Goal: Information Seeking & Learning: Check status

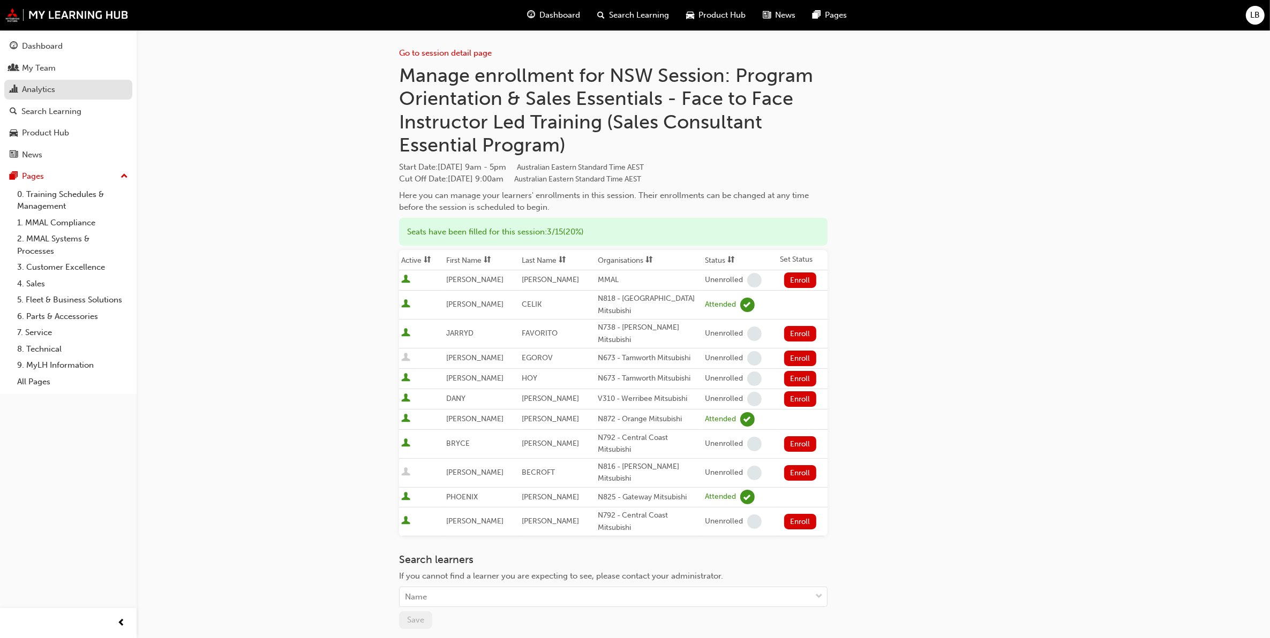
click at [44, 87] on div "Analytics" at bounding box center [38, 90] width 33 height 12
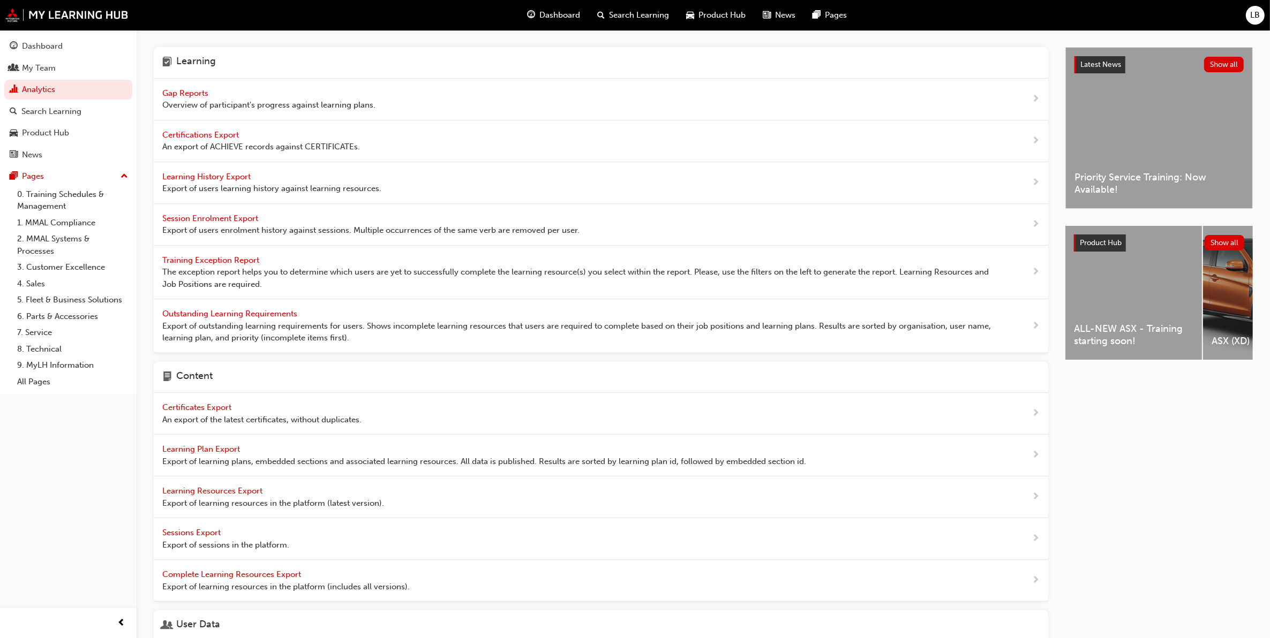
click at [183, 94] on span "Gap Reports" at bounding box center [186, 93] width 48 height 10
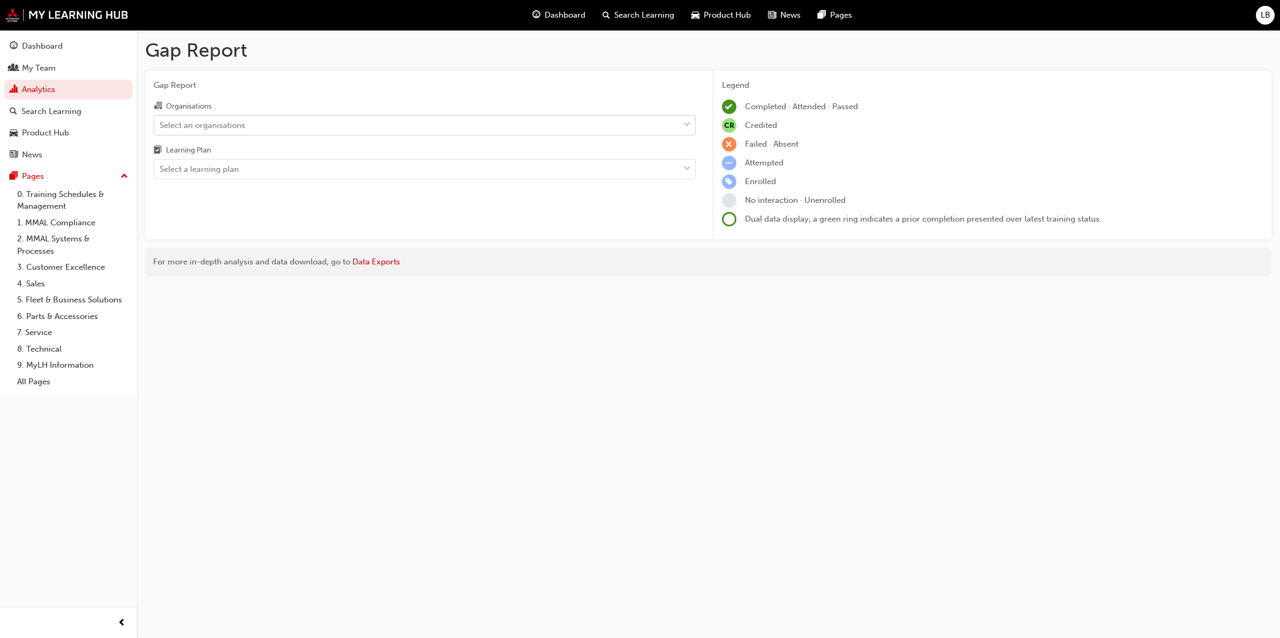
click at [292, 126] on div "Select an organisations" at bounding box center [416, 125] width 525 height 19
click at [161, 126] on input "Organisations Select an organisations" at bounding box center [160, 124] width 1 height 9
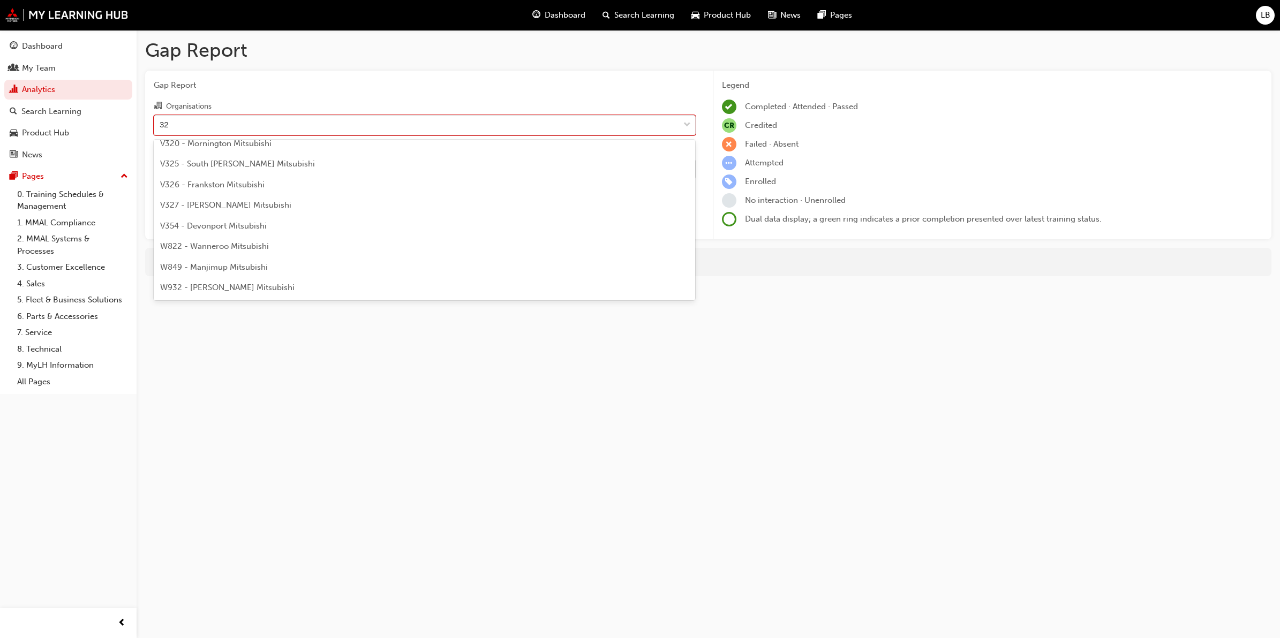
scroll to position [420, 0]
type input "325"
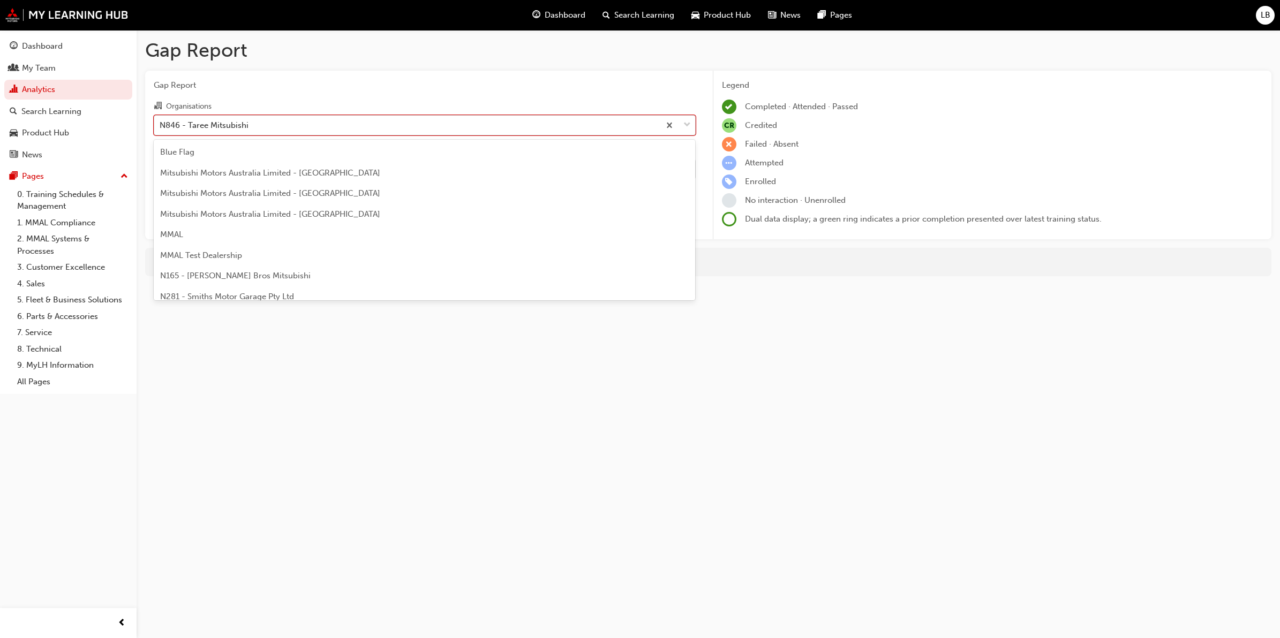
click at [247, 124] on div "N846 - Taree Mitsubishi" at bounding box center [204, 125] width 89 height 12
click at [161, 124] on input "Organisations option N846 - Taree Mitsubishi, selected. option N846 - Taree Mit…" at bounding box center [160, 124] width 1 height 9
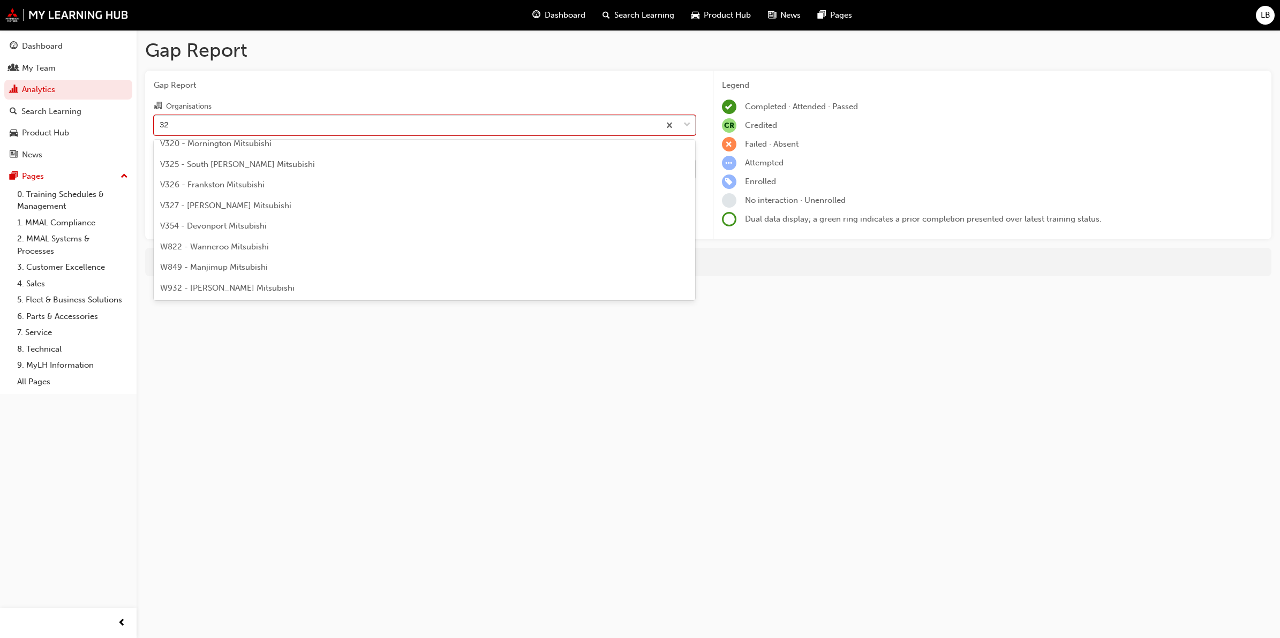
scroll to position [54, 0]
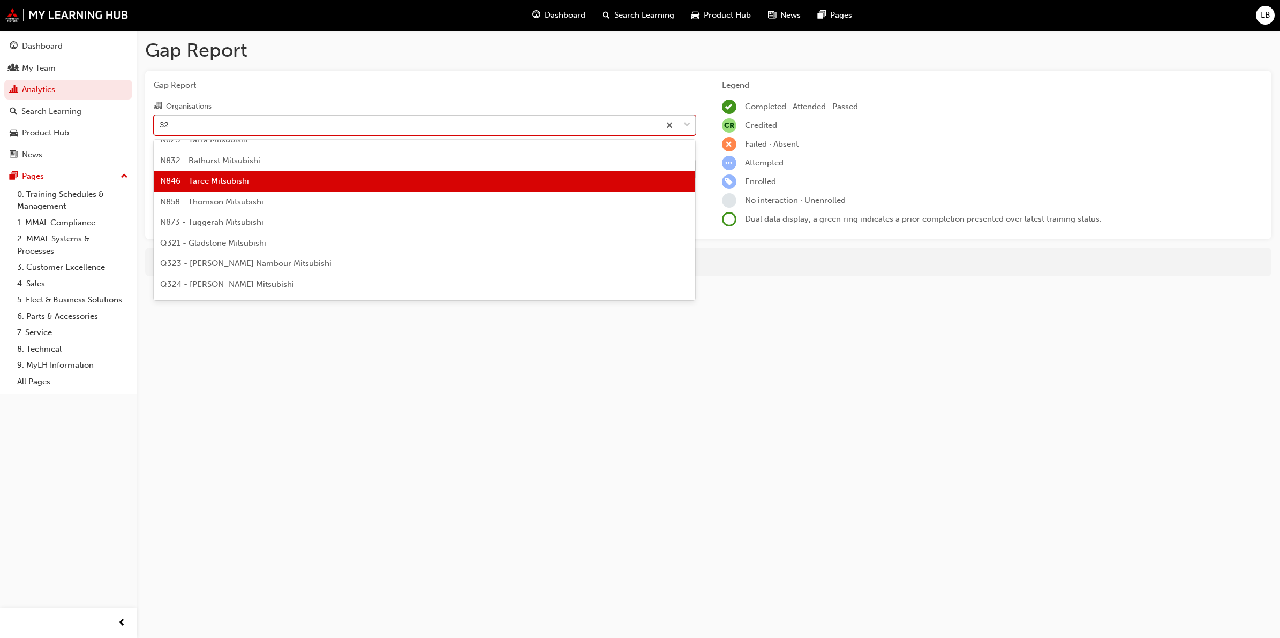
type input "325"
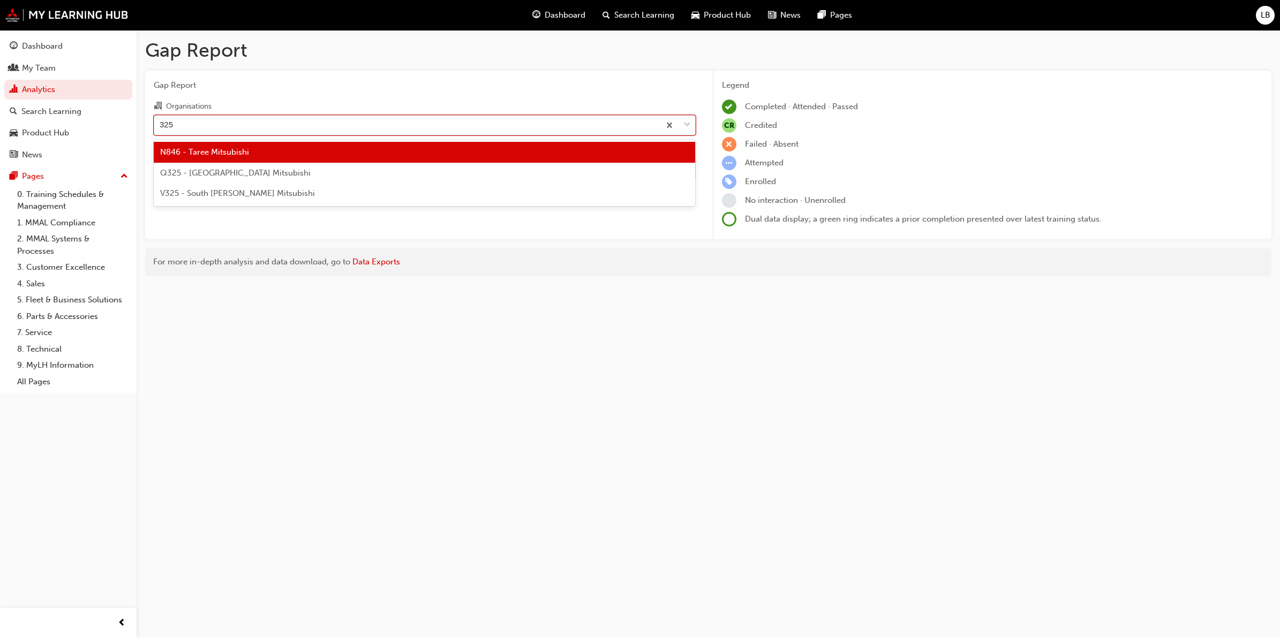
scroll to position [0, 0]
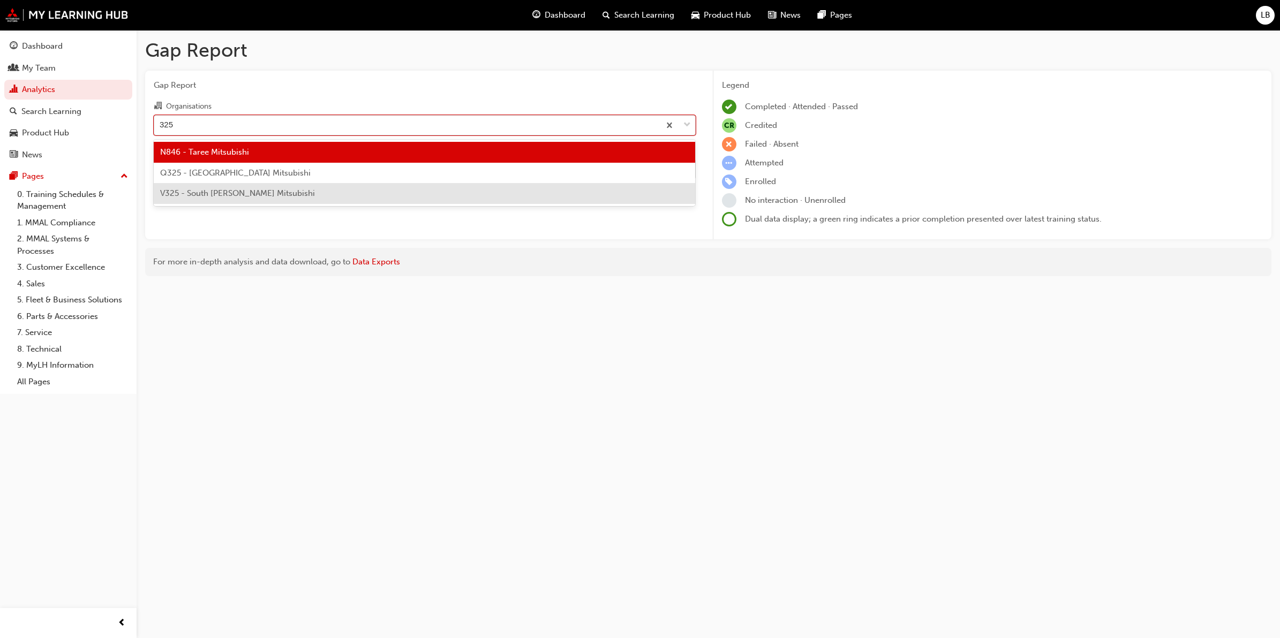
click at [250, 199] on div "V325 - South [PERSON_NAME] Mitsubishi" at bounding box center [425, 193] width 542 height 21
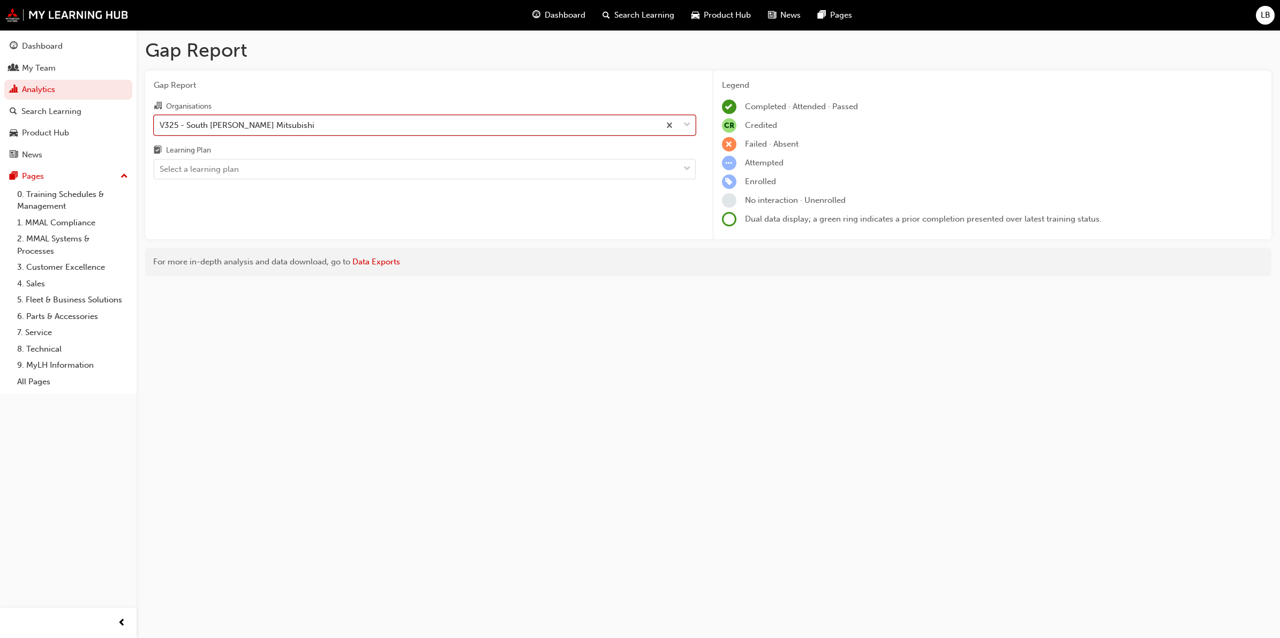
click at [255, 156] on div "Learning Plan" at bounding box center [425, 152] width 542 height 16
click at [161, 164] on input "Learning Plan Select a learning plan" at bounding box center [160, 168] width 1 height 9
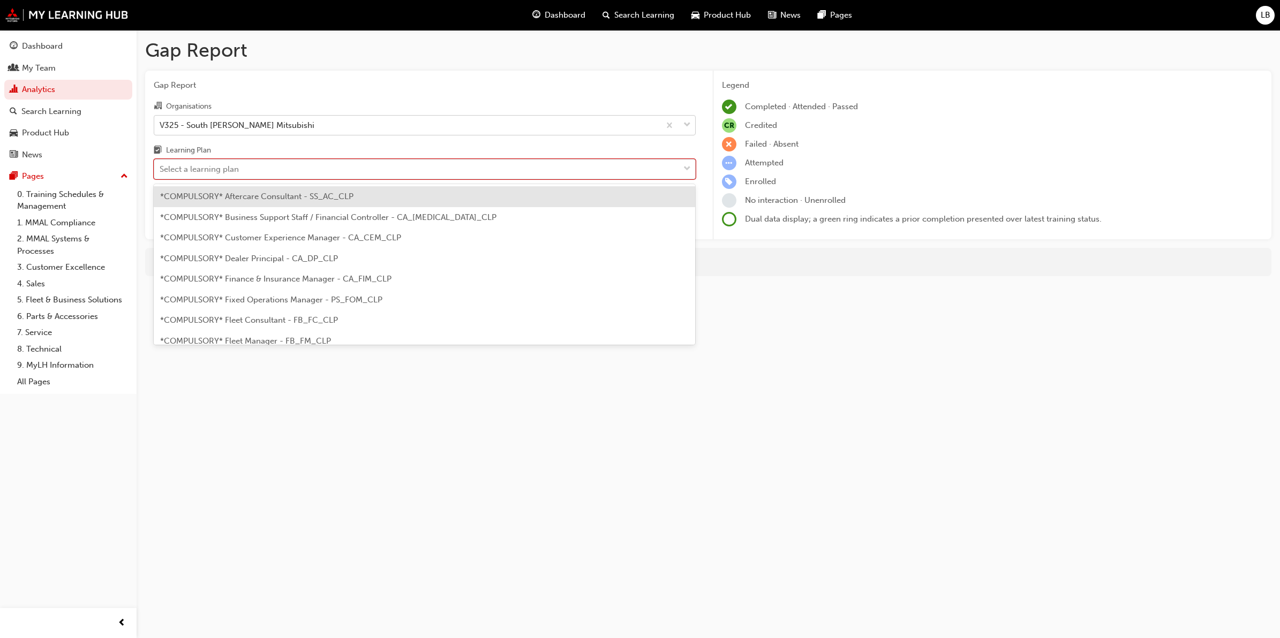
click at [255, 169] on div "Select a learning plan" at bounding box center [416, 169] width 525 height 19
click at [161, 169] on input "Learning Plan option *COMPULSORY* Aftercare Consultant - SS_AC_CLP focused, 1 o…" at bounding box center [160, 168] width 1 height 9
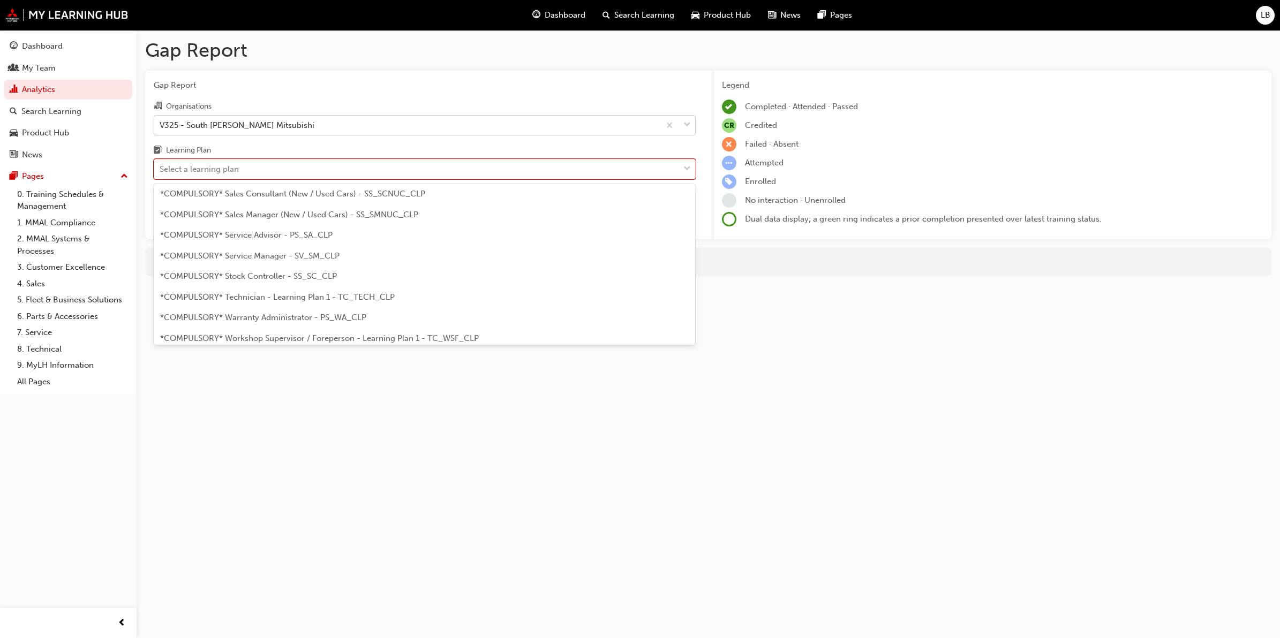
scroll to position [335, 0]
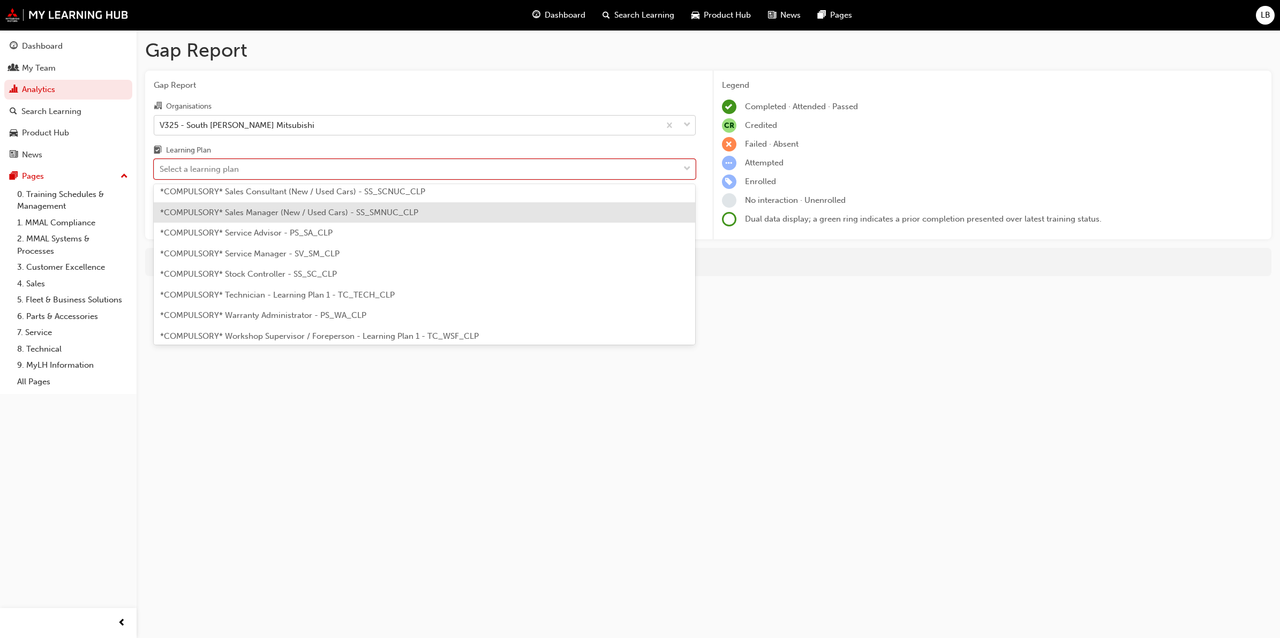
click at [261, 213] on span "*COMPULSORY* Sales Manager (New / Used Cars) - SS_SMNUC_CLP" at bounding box center [289, 213] width 258 height 10
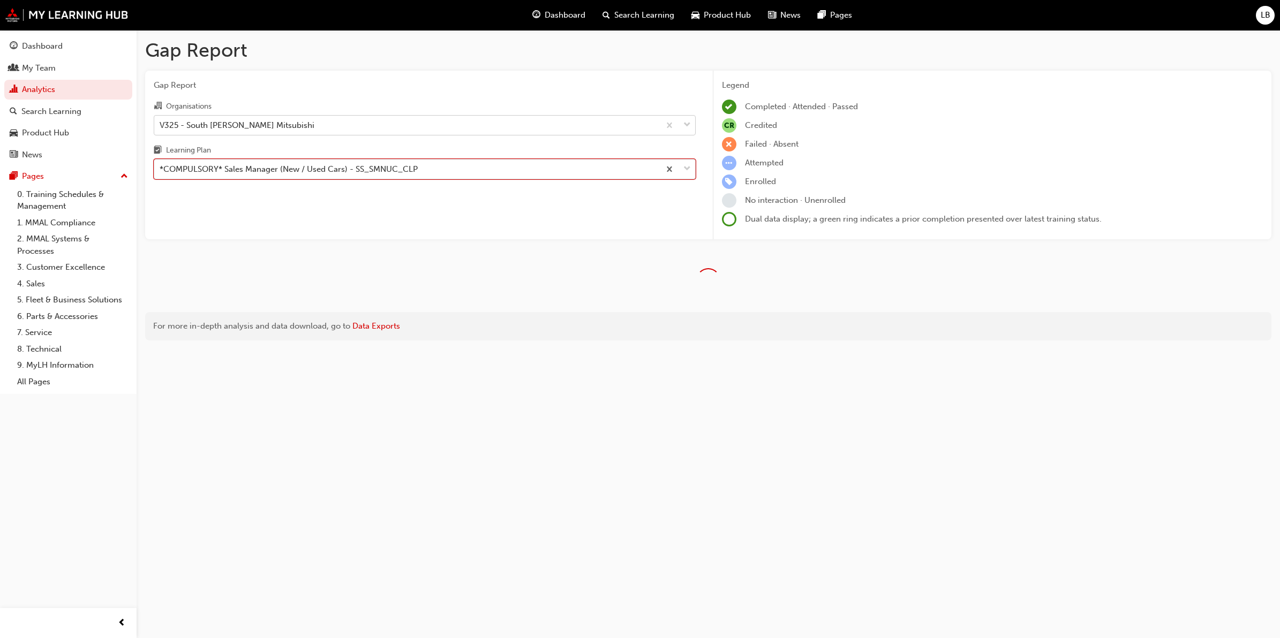
click at [282, 171] on div "*COMPULSORY* Sales Manager (New / Used Cars) - SS_SMNUC_CLP" at bounding box center [289, 169] width 258 height 12
click at [161, 171] on input "Learning Plan option *COMPULSORY* Sales Manager (New / Used Cars) - SS_SMNUC_CL…" at bounding box center [160, 168] width 1 height 9
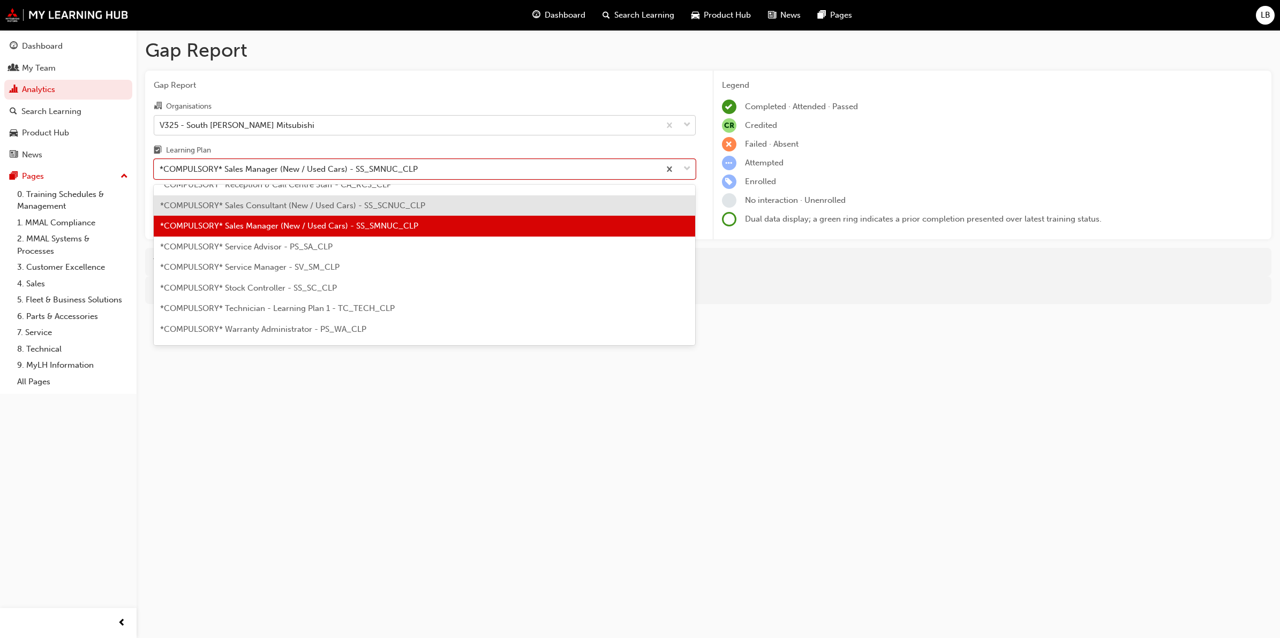
scroll to position [352, 0]
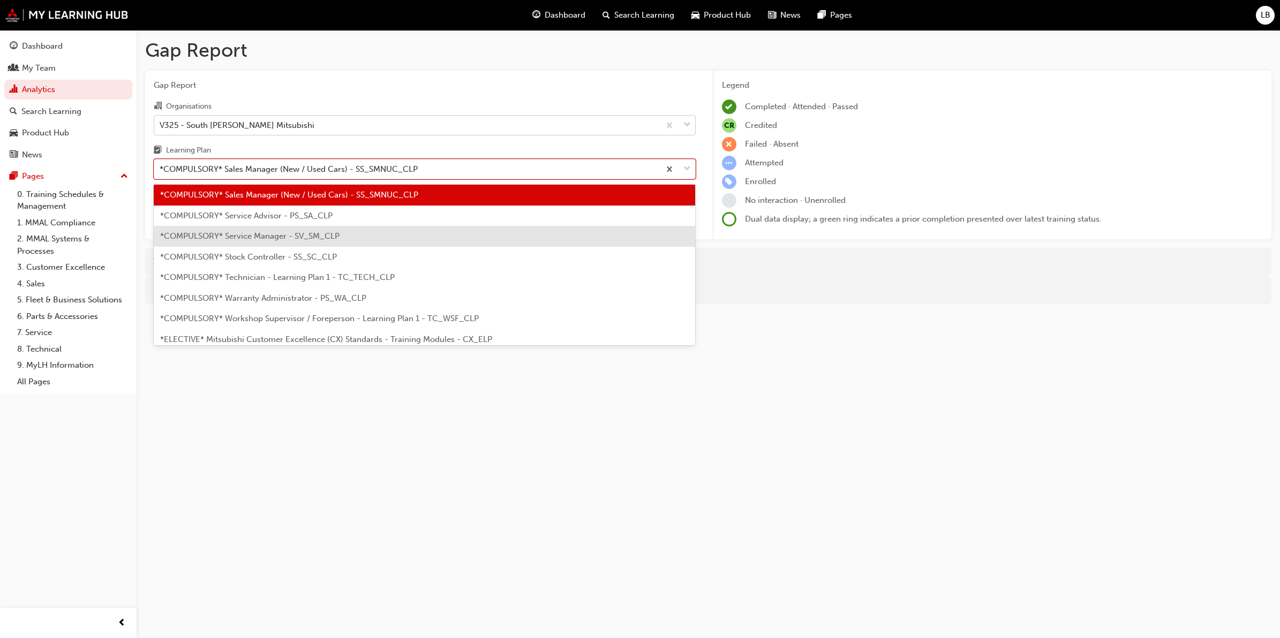
click at [266, 239] on span "*COMPULSORY* Service Manager - SV_SM_CLP" at bounding box center [249, 236] width 179 height 10
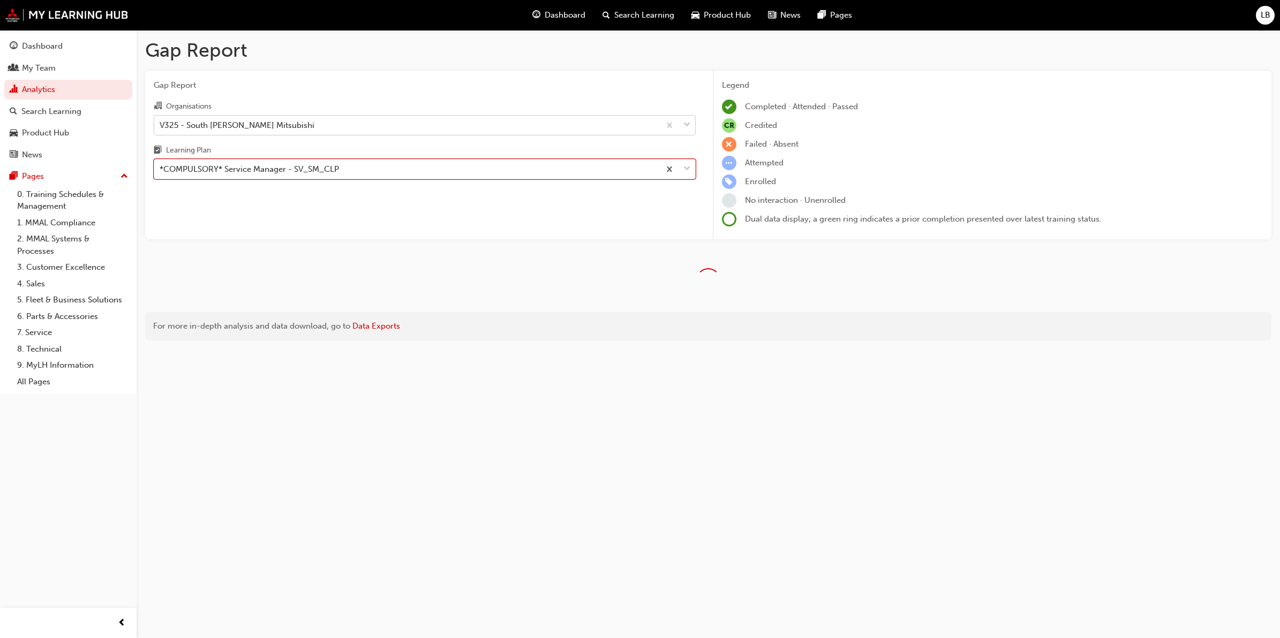
click at [391, 207] on div "Gap Report Organisations V325 - South [PERSON_NAME] Mitsubishi Learning Plan op…" at bounding box center [424, 155] width 559 height 169
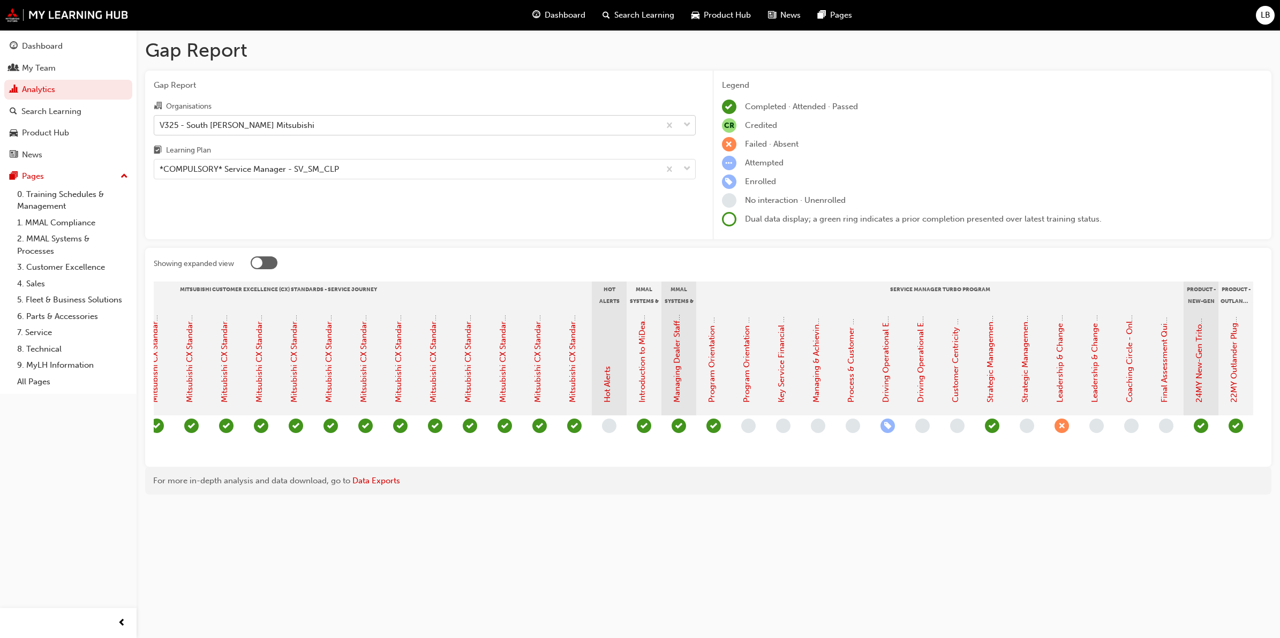
scroll to position [0, 561]
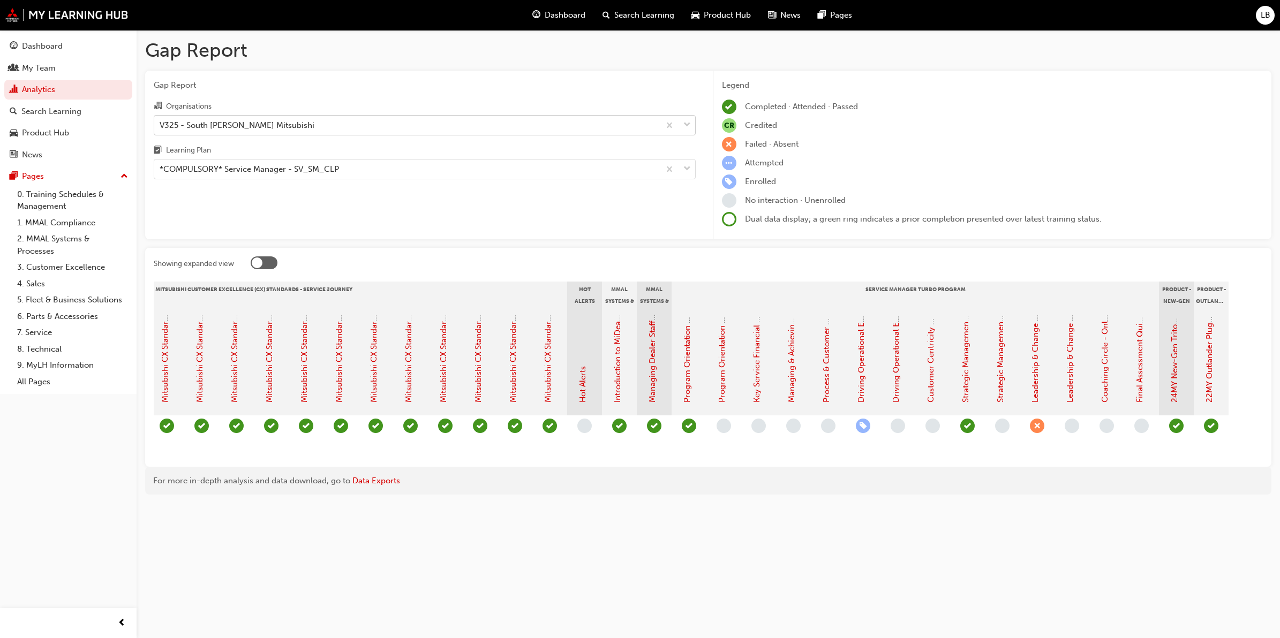
click at [861, 419] on span "learningRecordVerb_ENROLL-icon" at bounding box center [863, 426] width 14 height 14
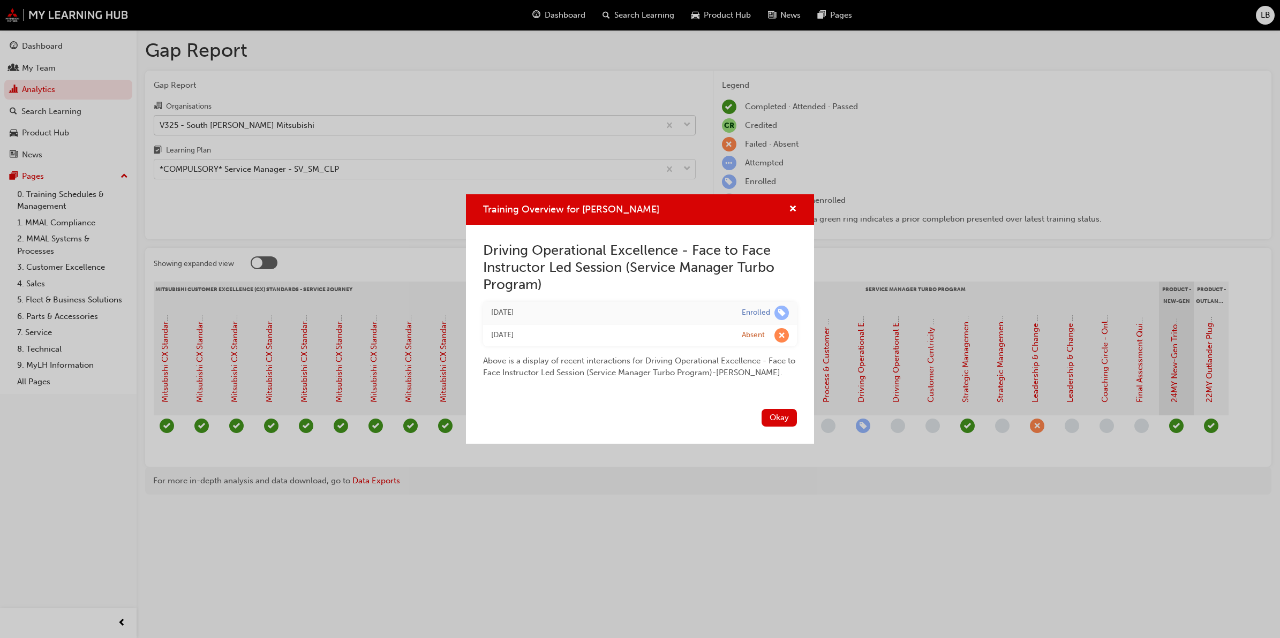
drag, startPoint x: 733, startPoint y: 308, endPoint x: 762, endPoint y: 343, distance: 45.6
click at [762, 343] on div "Driving Operational Excellence - Face to Face Instructor Led Session (Service M…" at bounding box center [640, 310] width 314 height 137
drag, startPoint x: 762, startPoint y: 343, endPoint x: 762, endPoint y: 368, distance: 25.2
click at [762, 368] on div "Above is a display of recent interactions for Driving Operational Excellence - …" at bounding box center [640, 363] width 314 height 33
drag, startPoint x: 762, startPoint y: 368, endPoint x: 480, endPoint y: 365, distance: 281.2
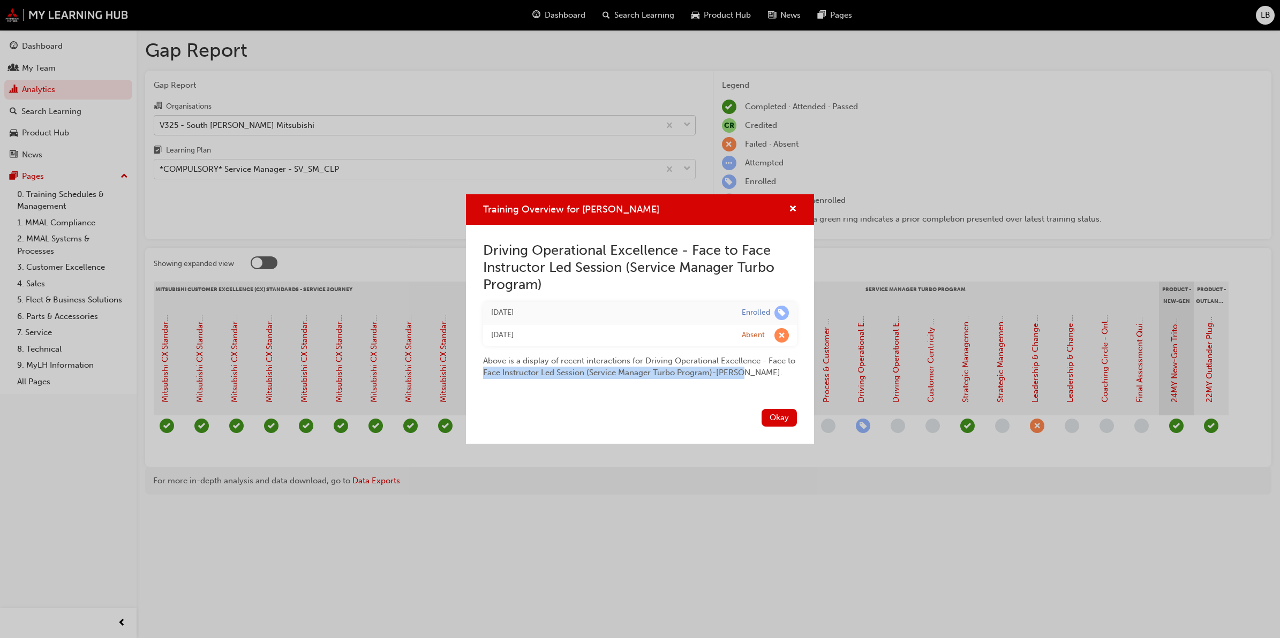
click at [480, 365] on div "Driving Operational Excellence - Face to Face Instructor Led Session (Service M…" at bounding box center [640, 315] width 348 height 180
drag, startPoint x: 480, startPoint y: 365, endPoint x: 533, endPoint y: 370, distance: 52.7
click at [533, 370] on div "Above is a display of recent interactions for Driving Operational Excellence - …" at bounding box center [640, 363] width 314 height 33
click at [795, 205] on span "cross-icon" at bounding box center [793, 210] width 8 height 10
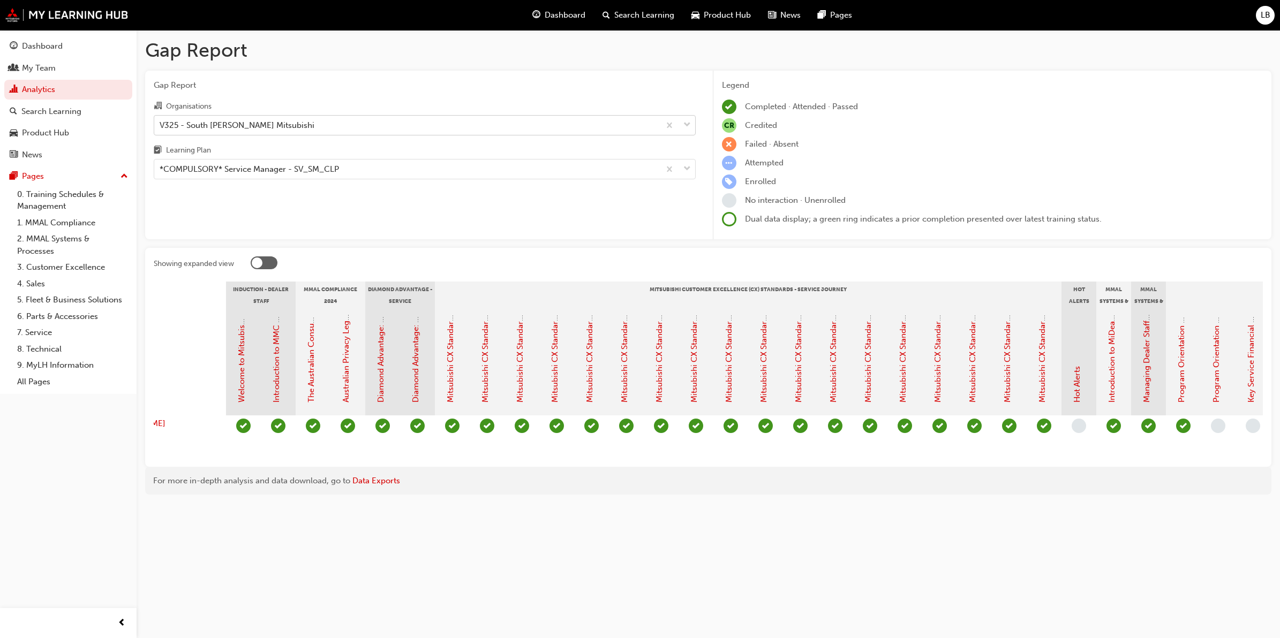
scroll to position [0, 0]
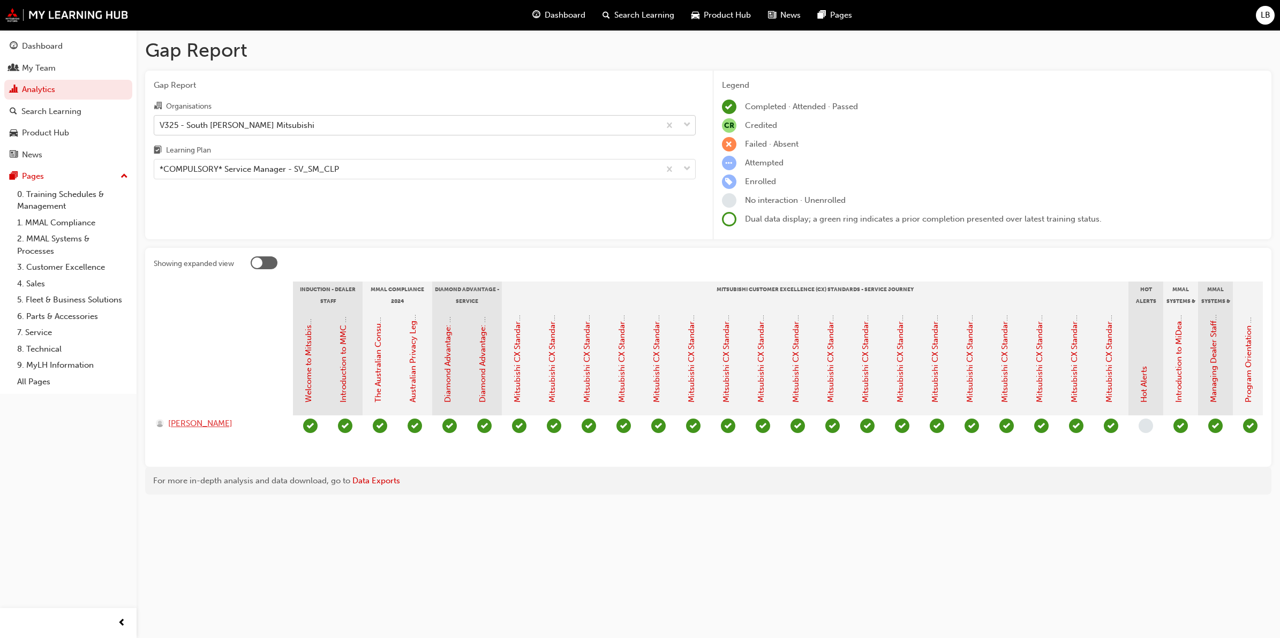
click at [193, 422] on span "[PERSON_NAME]" at bounding box center [200, 424] width 64 height 12
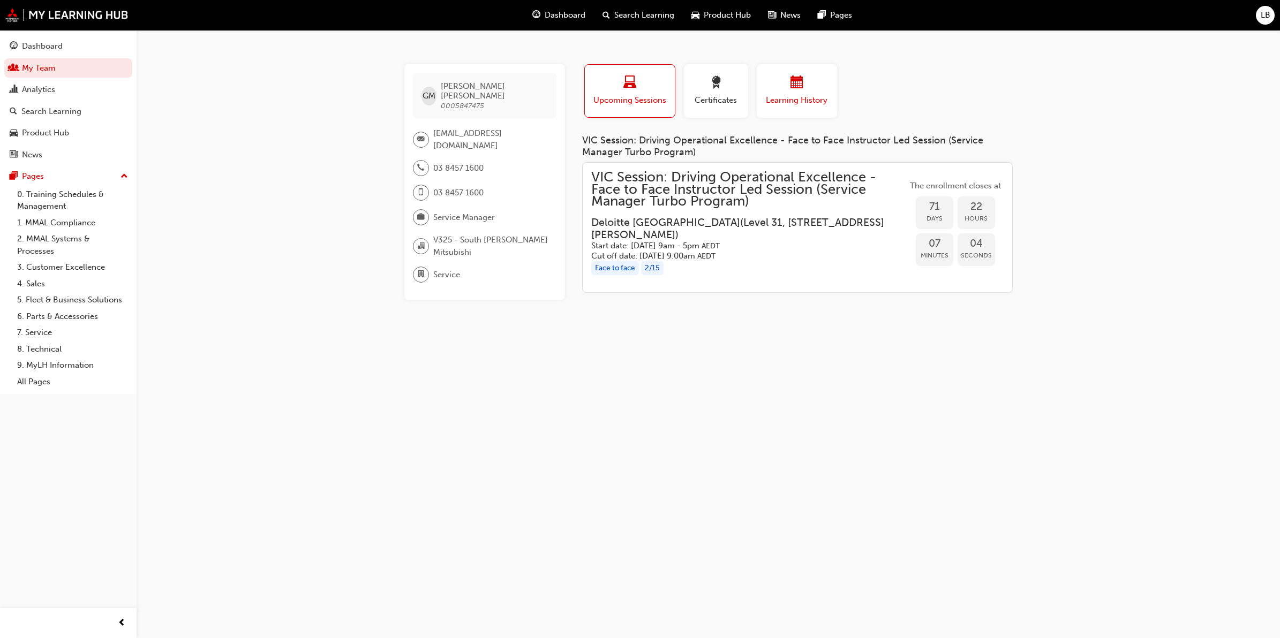
click at [792, 93] on div "Learning History" at bounding box center [797, 91] width 64 height 31
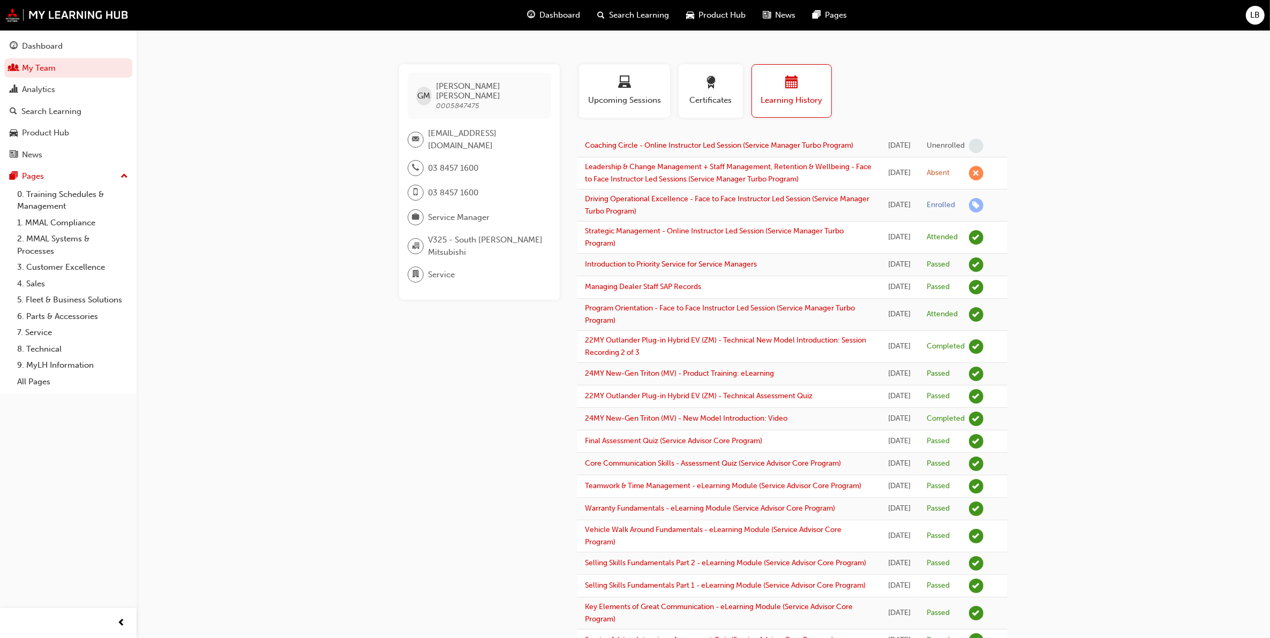
click at [975, 213] on span "learningRecordVerb_ENROLL-icon" at bounding box center [976, 205] width 14 height 14
click at [898, 212] on div "[DATE]" at bounding box center [899, 205] width 22 height 12
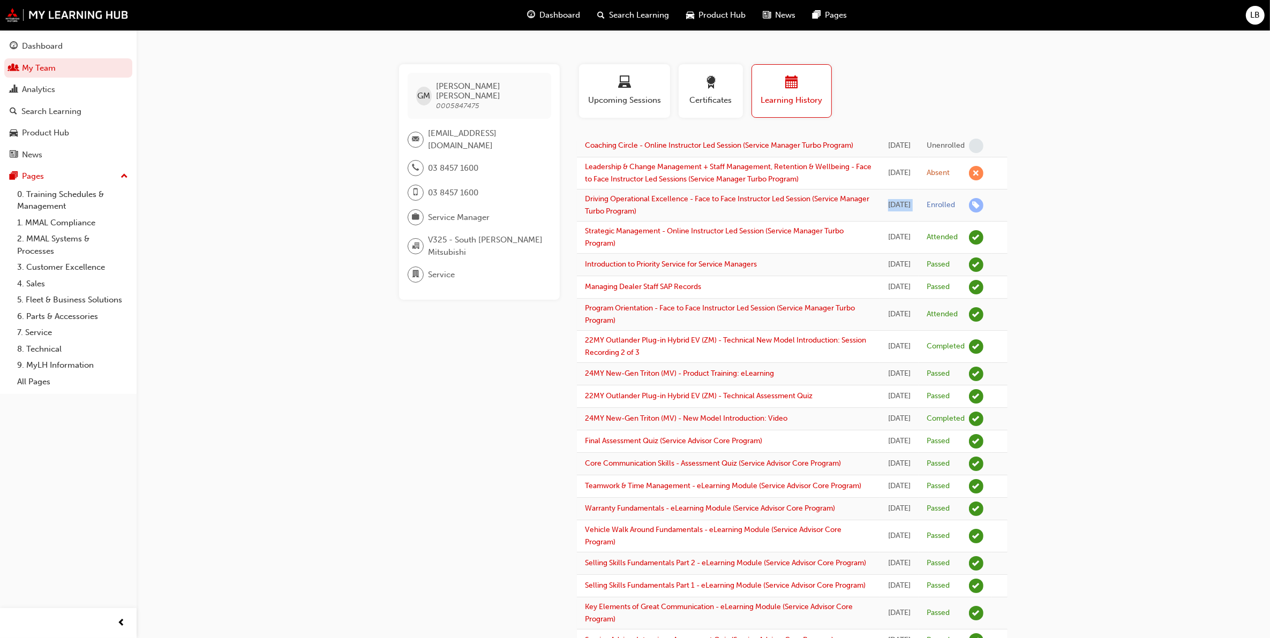
click at [898, 212] on div "[DATE]" at bounding box center [899, 205] width 22 height 12
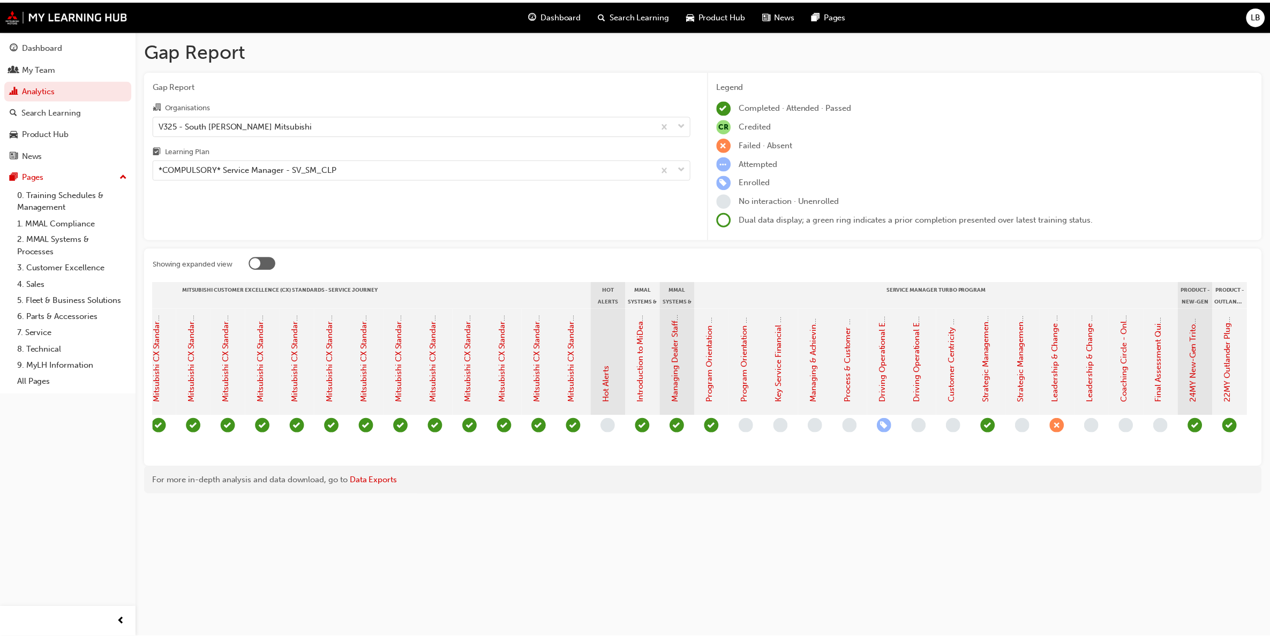
scroll to position [0, 535]
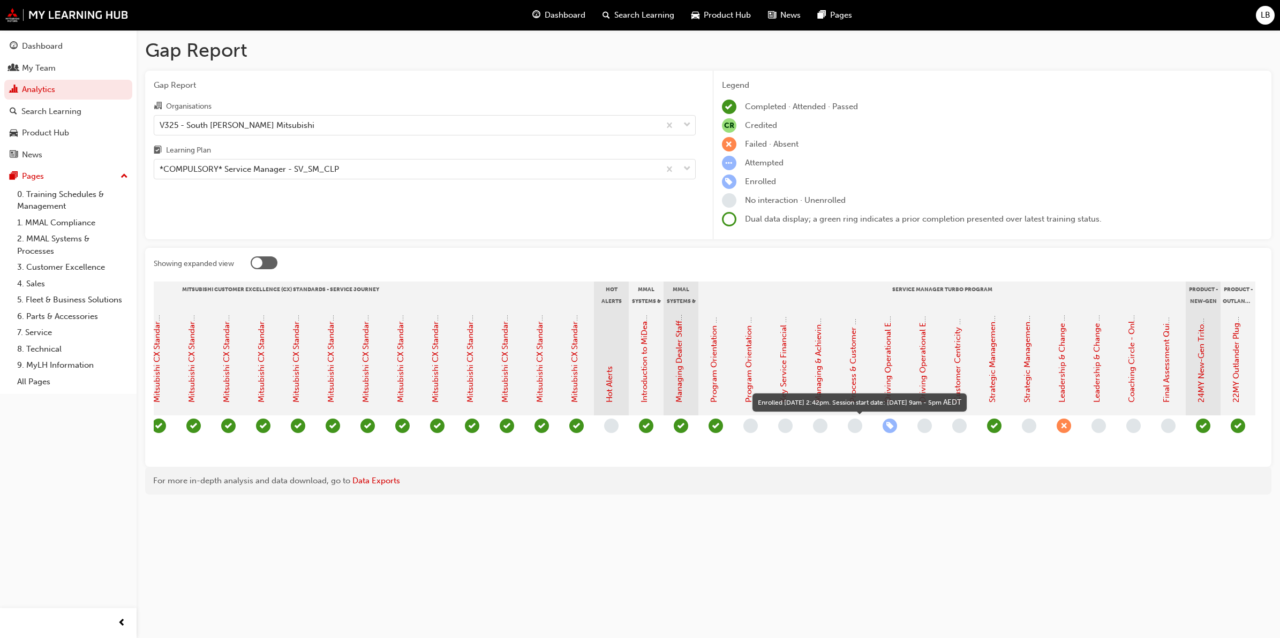
click at [890, 430] on span "learningRecordVerb_ENROLL-icon" at bounding box center [890, 426] width 14 height 14
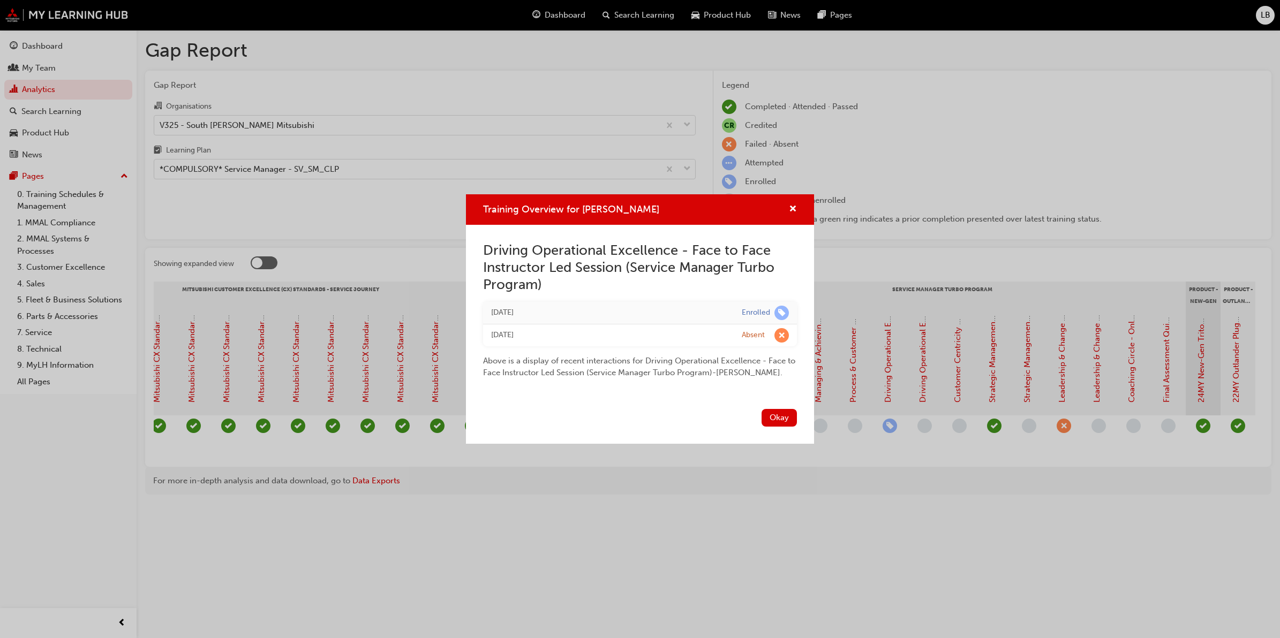
drag, startPoint x: 665, startPoint y: 303, endPoint x: 791, endPoint y: 336, distance: 130.2
click at [791, 336] on tbody "[DATE] Enrolled [DATE] Absent" at bounding box center [640, 324] width 314 height 44
click at [791, 335] on td "Absent" at bounding box center [765, 335] width 63 height 22
click at [863, 472] on div "Training Overview for [PERSON_NAME] Driving Operational Excellence - Face to Fa…" at bounding box center [640, 319] width 1280 height 638
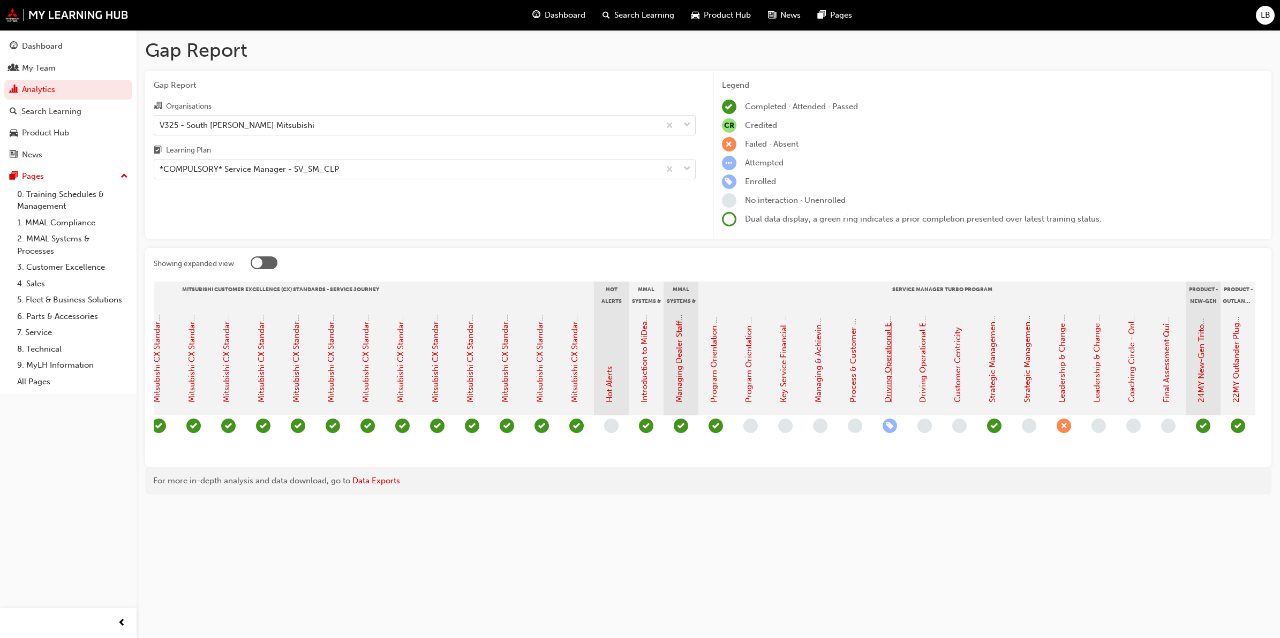
click at [889, 387] on link "Driving Operational Excellence - Face to Face Instructor Led Session (Service M…" at bounding box center [888, 211] width 10 height 381
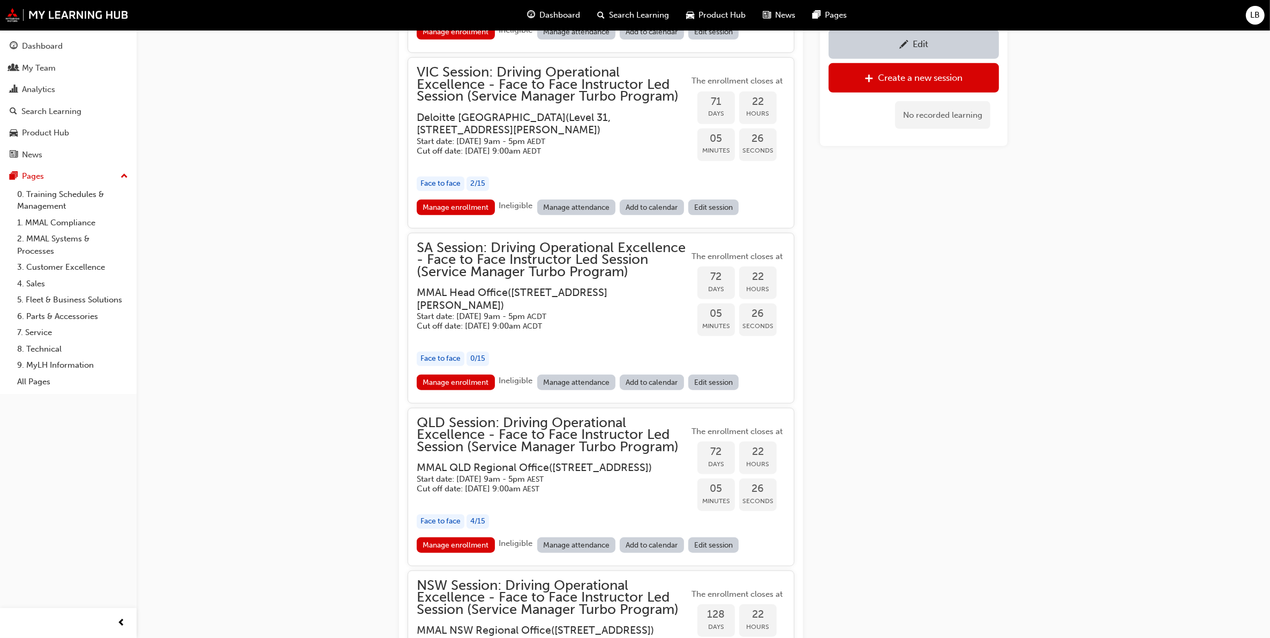
scroll to position [1122, 0]
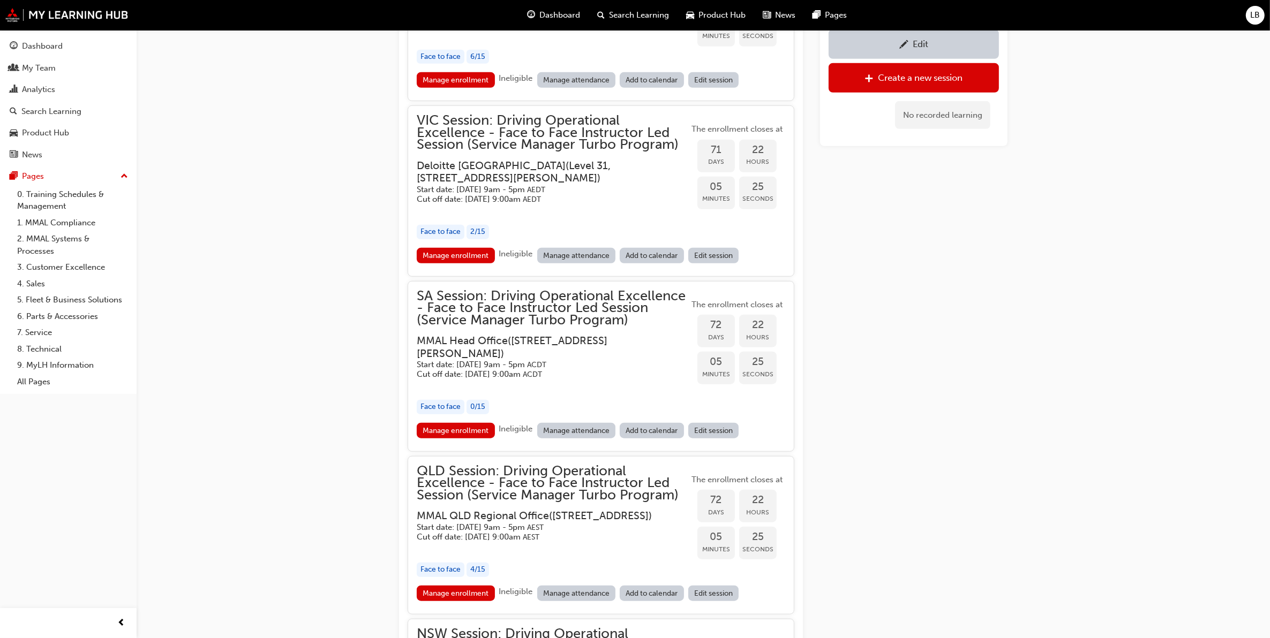
drag, startPoint x: 515, startPoint y: 227, endPoint x: 510, endPoint y: 236, distance: 10.8
click at [515, 217] on div "button" at bounding box center [553, 211] width 272 height 12
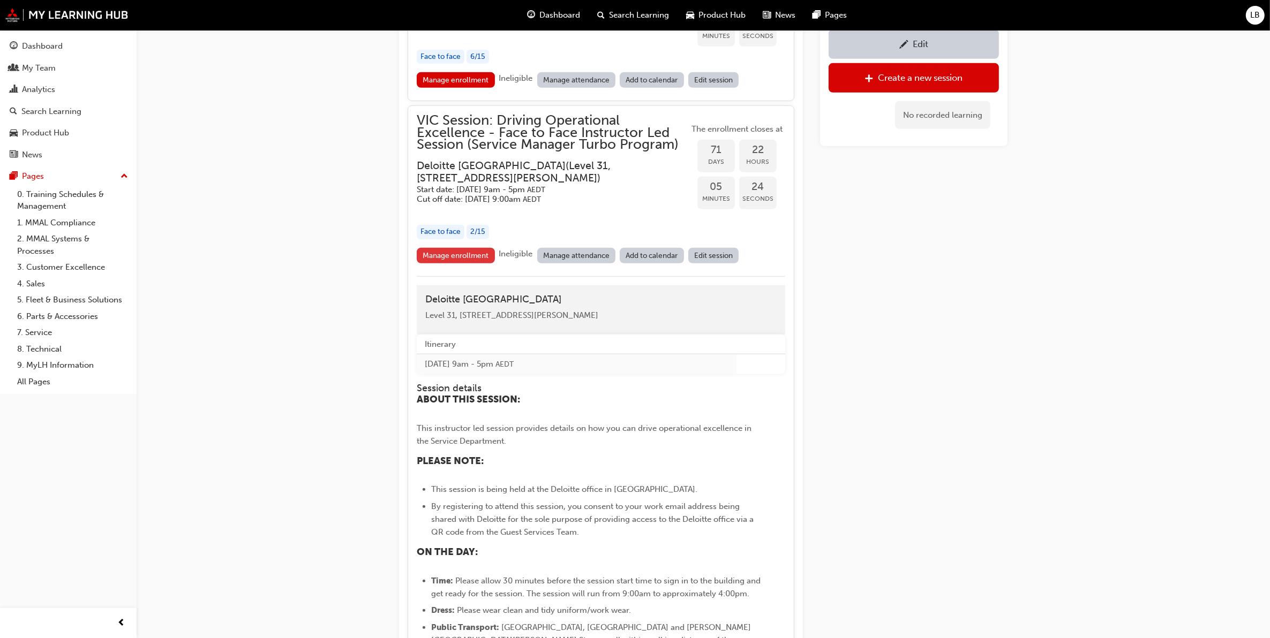
click at [470, 264] on link "Manage enrollment" at bounding box center [456, 256] width 78 height 16
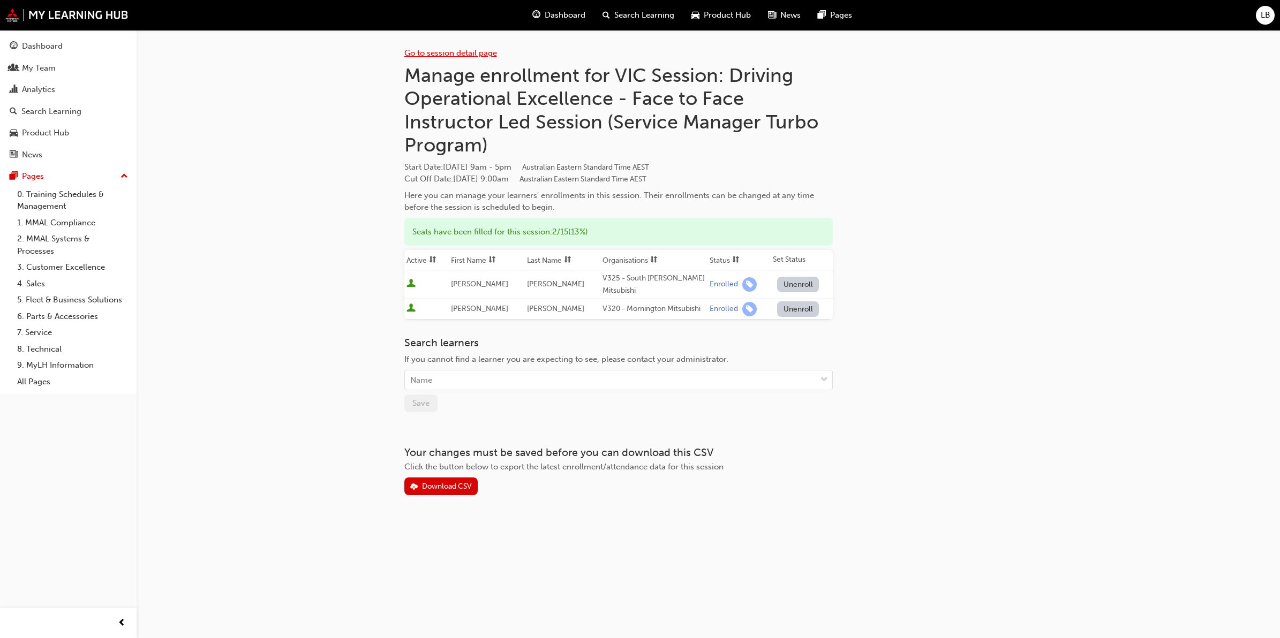
click at [453, 51] on link "Go to session detail page" at bounding box center [450, 53] width 93 height 10
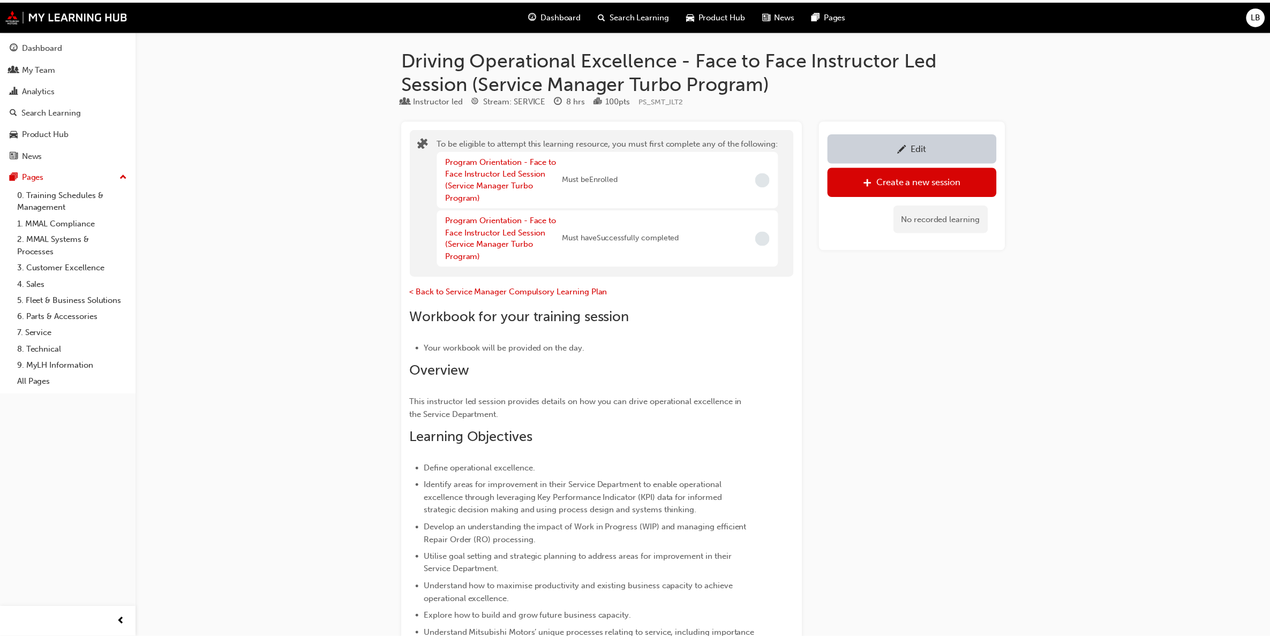
scroll to position [1122, 0]
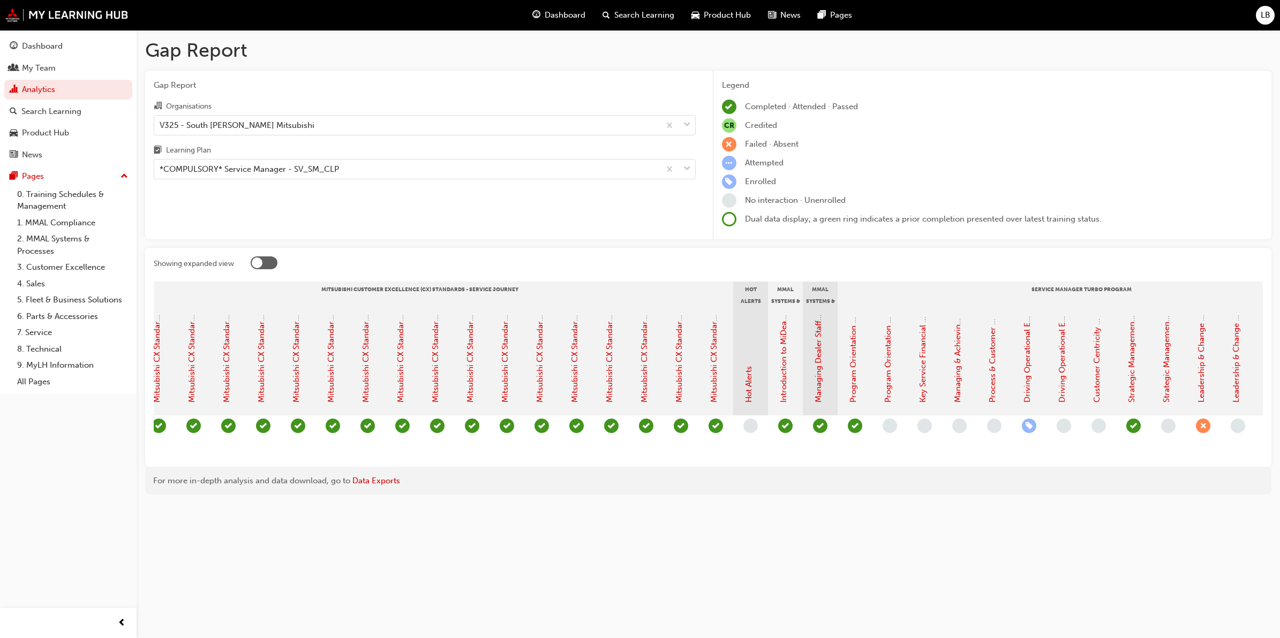
scroll to position [0, 533]
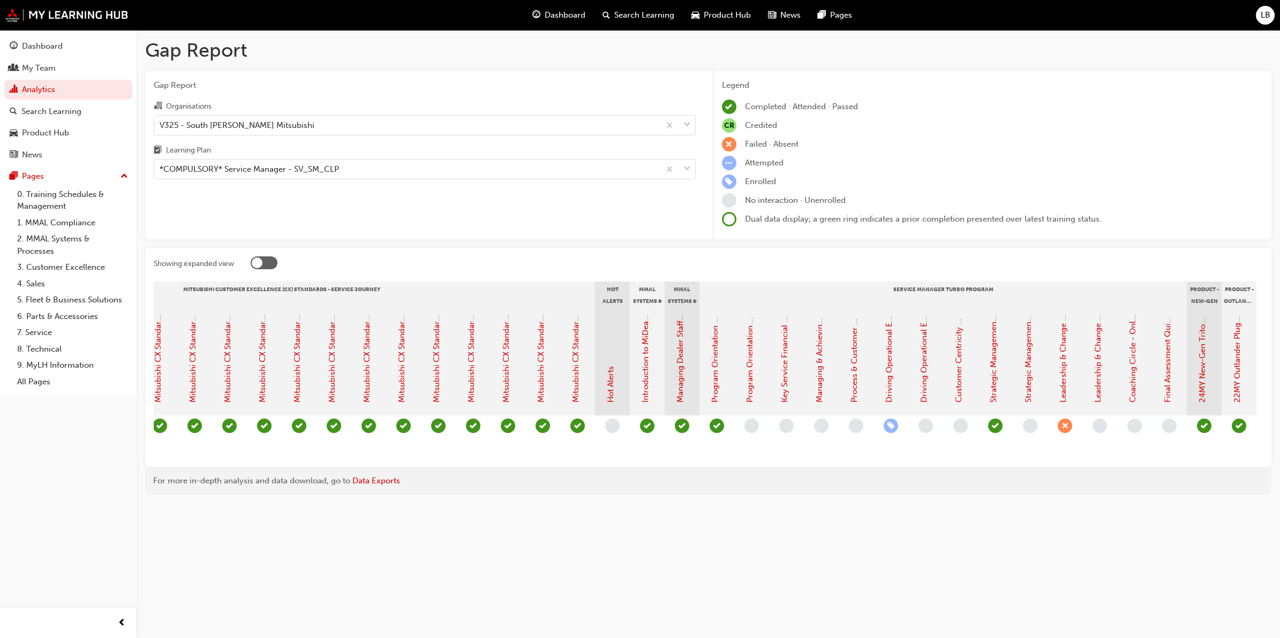
click at [1066, 427] on span "learningRecordVerb_ABSENT-icon" at bounding box center [1065, 426] width 14 height 14
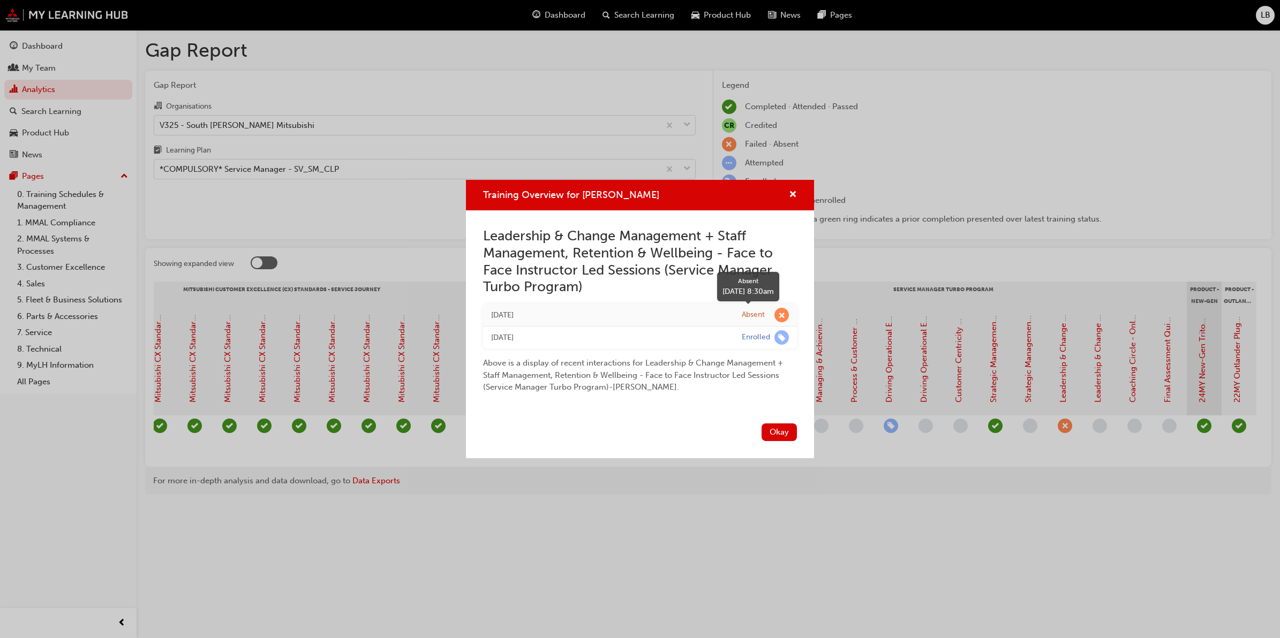
click at [781, 315] on span "learningRecordVerb_ABSENT-icon" at bounding box center [782, 315] width 14 height 14
click at [794, 193] on span "cross-icon" at bounding box center [793, 196] width 8 height 10
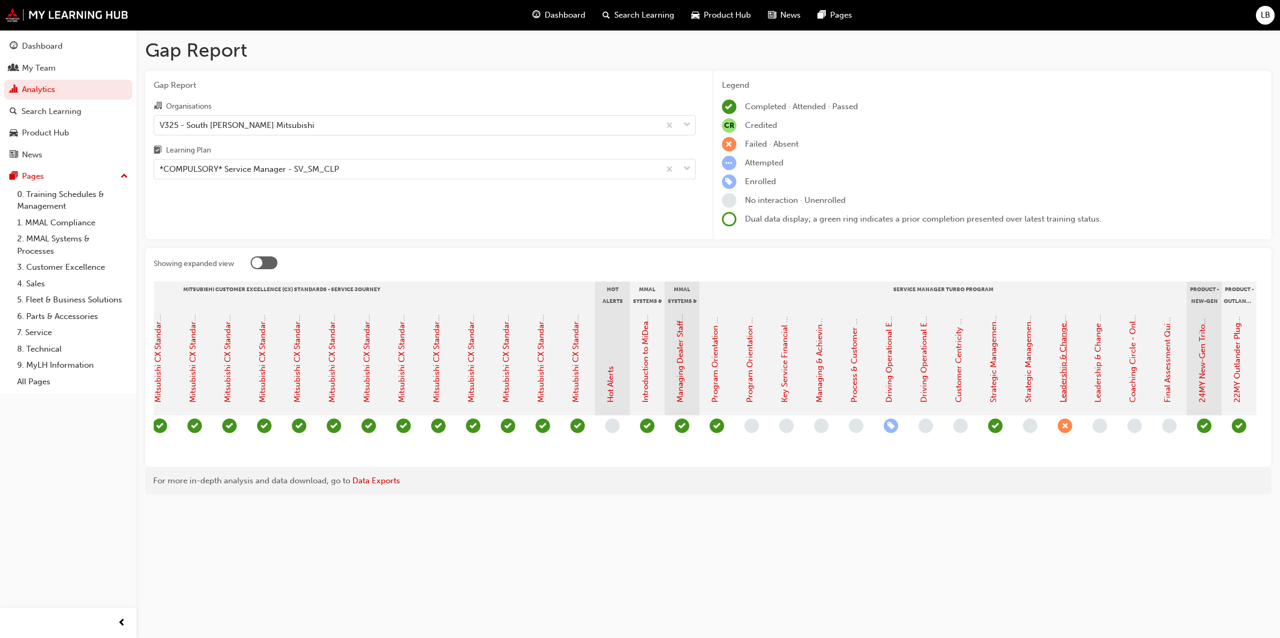
click at [1062, 362] on link "Leadership & Change Management + Staff Management, Retention & Wellbeing - Face…" at bounding box center [1063, 121] width 10 height 564
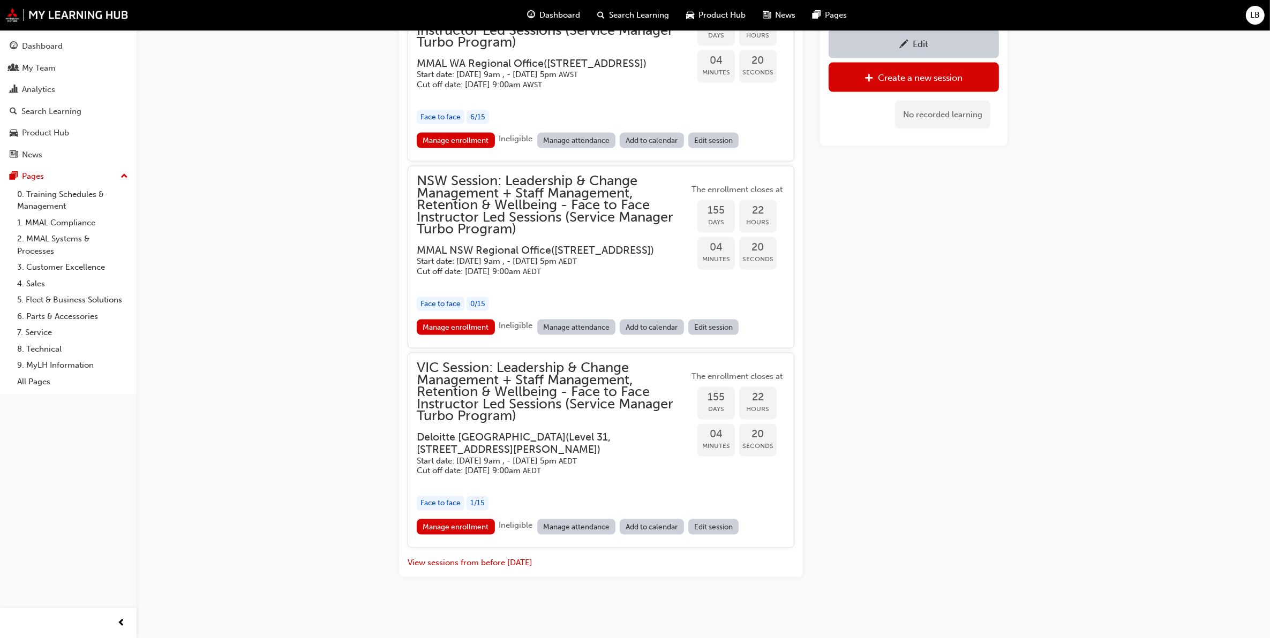
scroll to position [2003, 0]
click at [552, 442] on h3 "Deloitte Australia ( [STREET_ADDRESS][PERSON_NAME] )" at bounding box center [544, 443] width 255 height 25
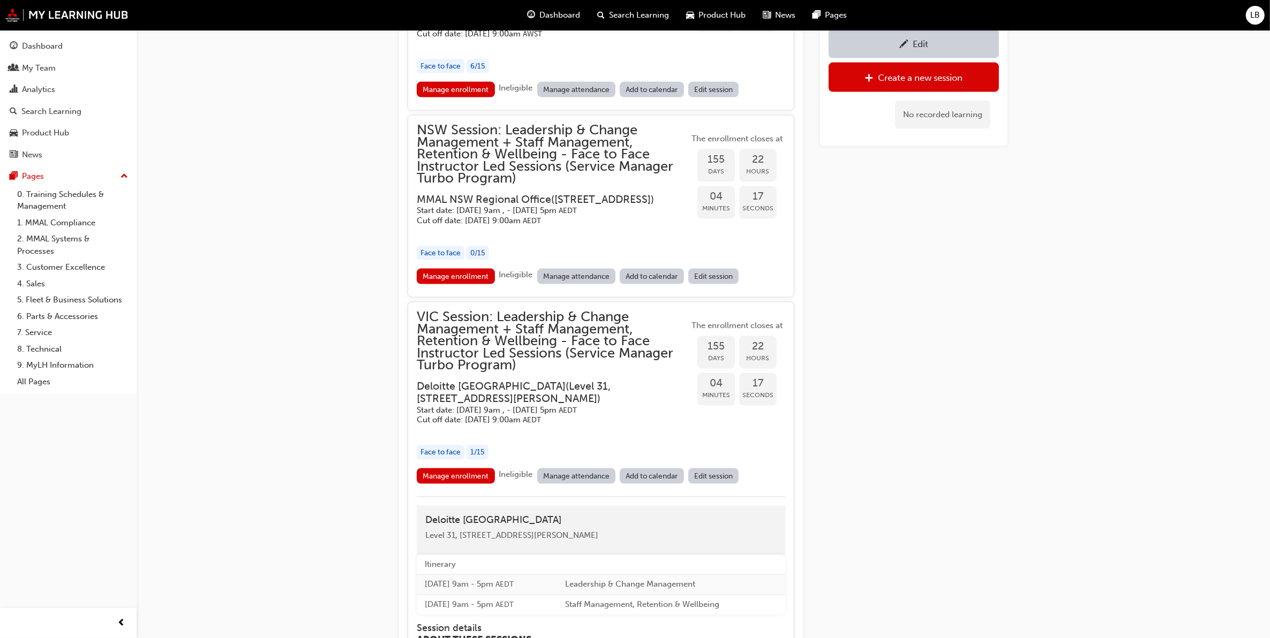
scroll to position [2204, 0]
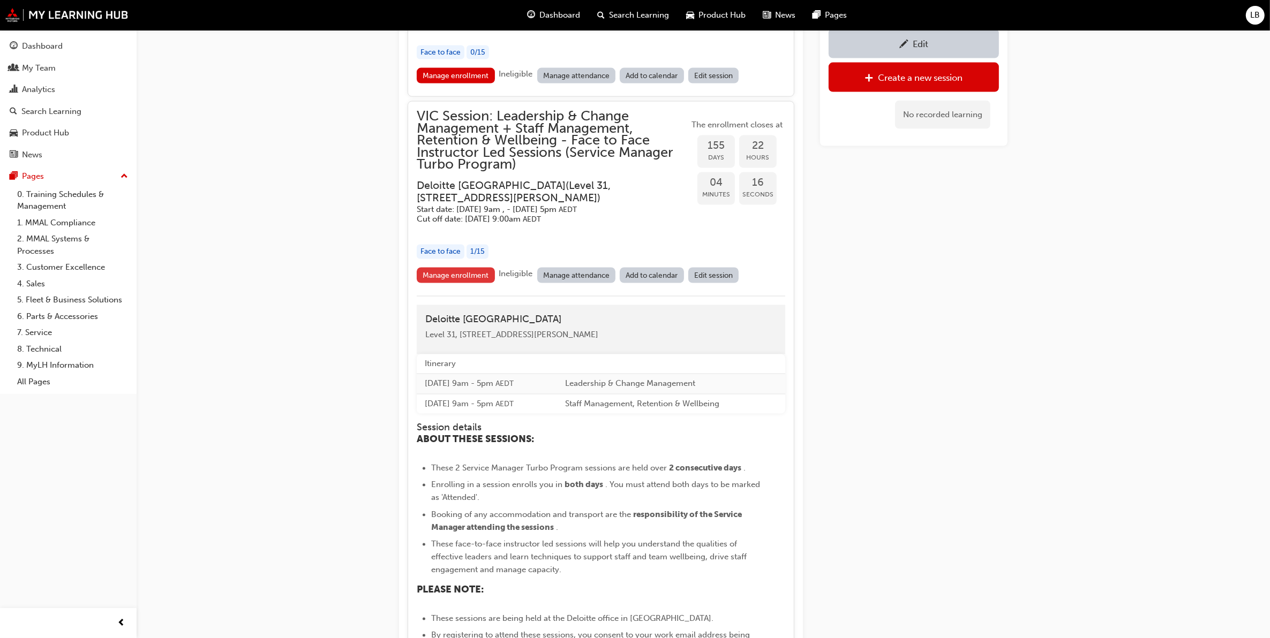
click at [466, 283] on link "Manage enrollment" at bounding box center [456, 276] width 78 height 16
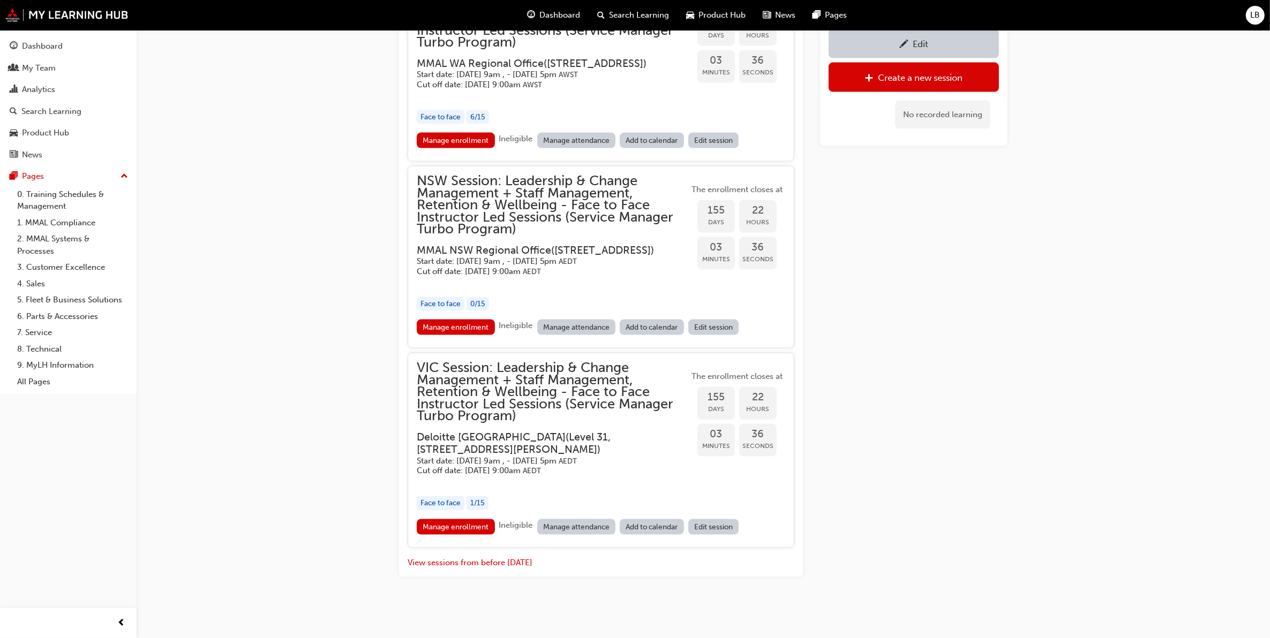
scroll to position [1936, 0]
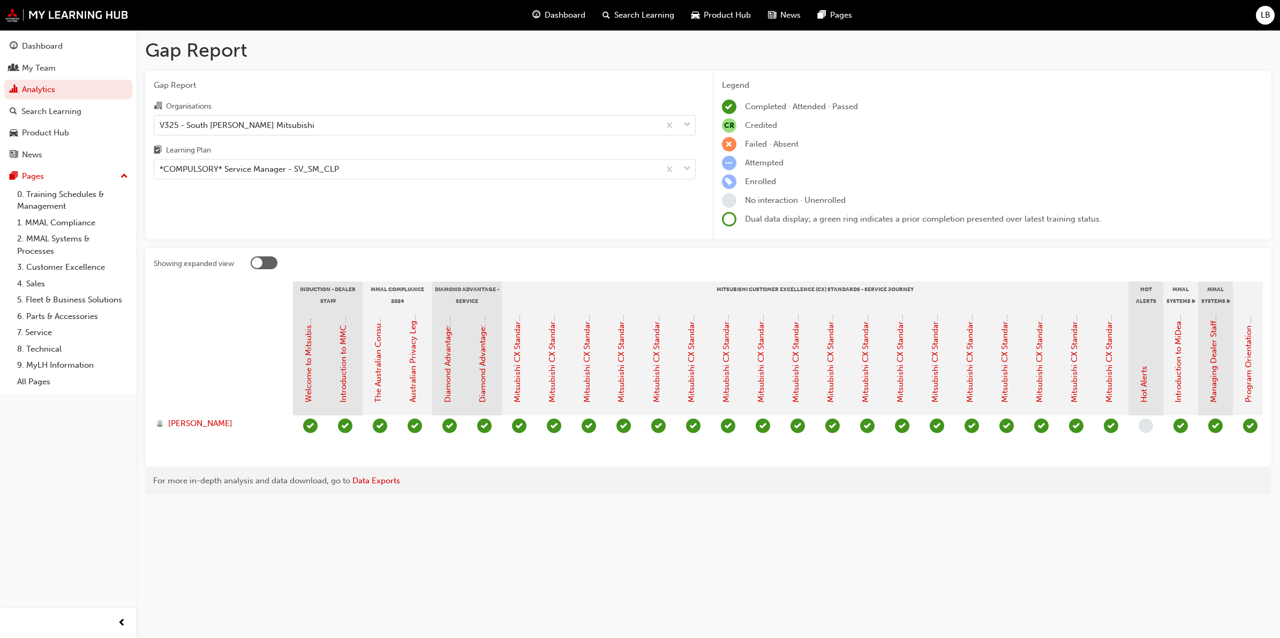
click at [1251, 420] on span "learningRecordVerb_ATTEND-icon" at bounding box center [1250, 426] width 14 height 14
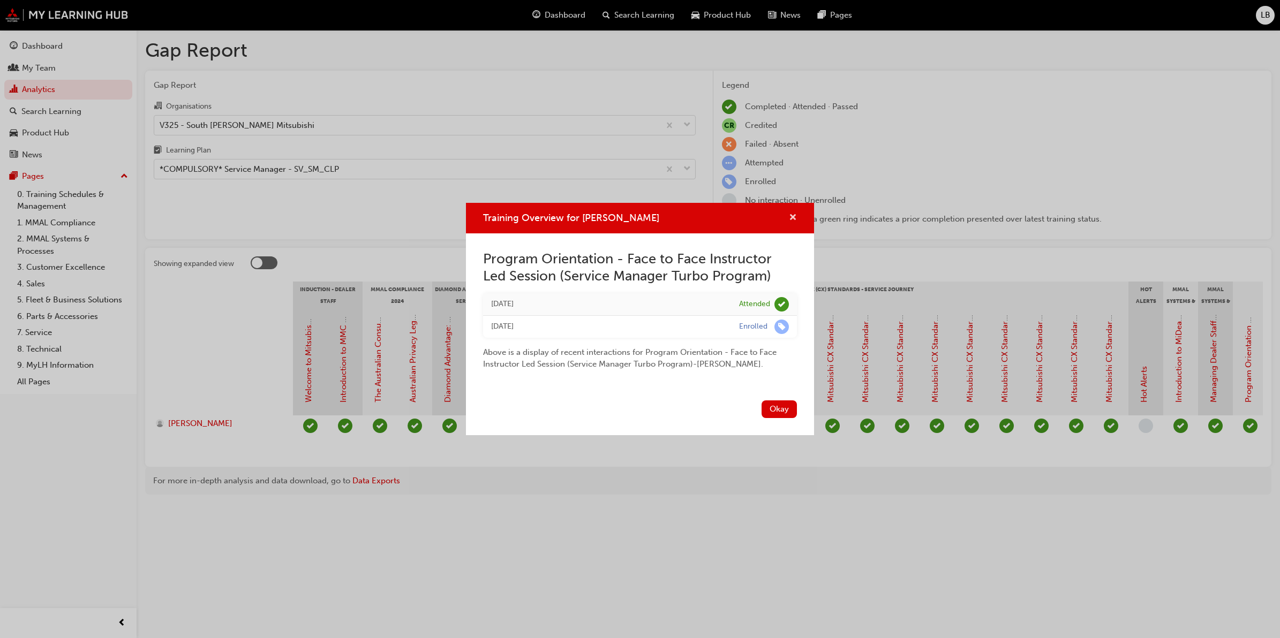
click at [795, 214] on span "cross-icon" at bounding box center [793, 219] width 8 height 10
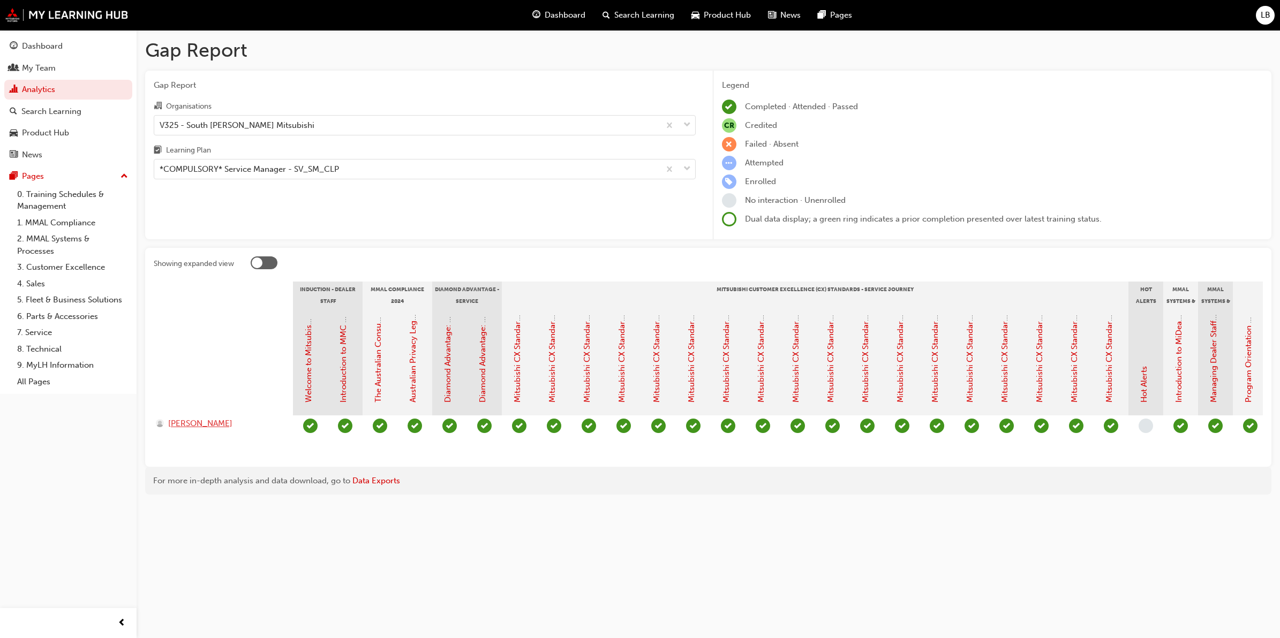
click at [226, 423] on span "[PERSON_NAME]" at bounding box center [200, 424] width 64 height 12
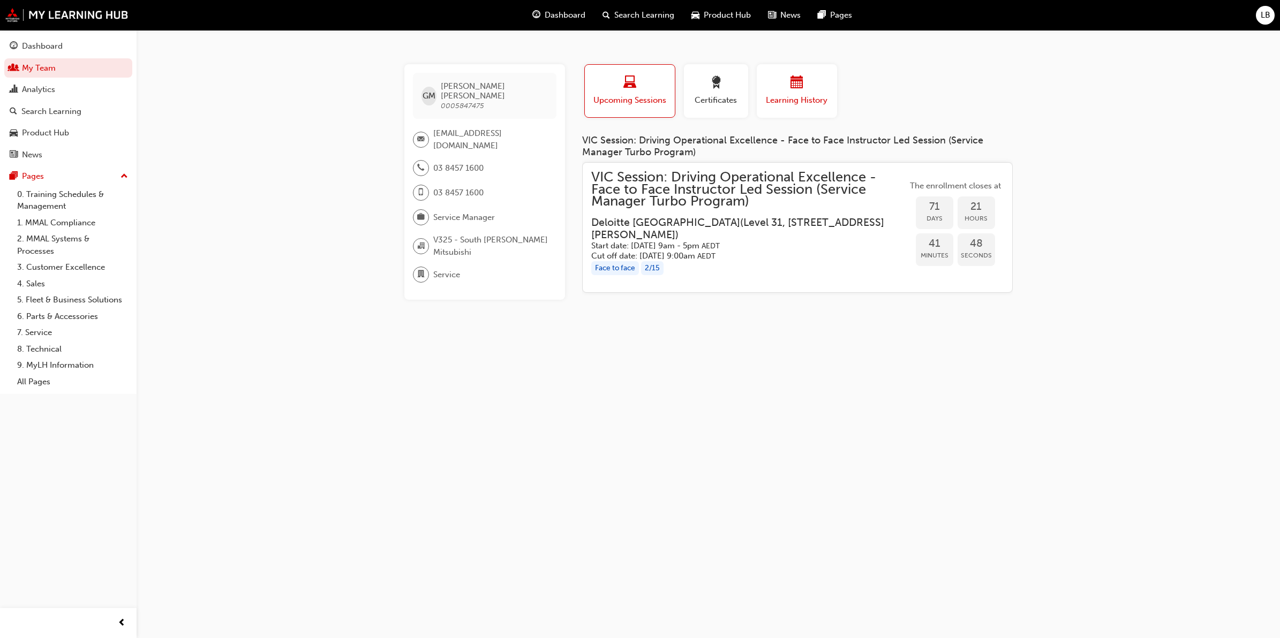
click at [807, 94] on span "Learning History" at bounding box center [797, 100] width 64 height 12
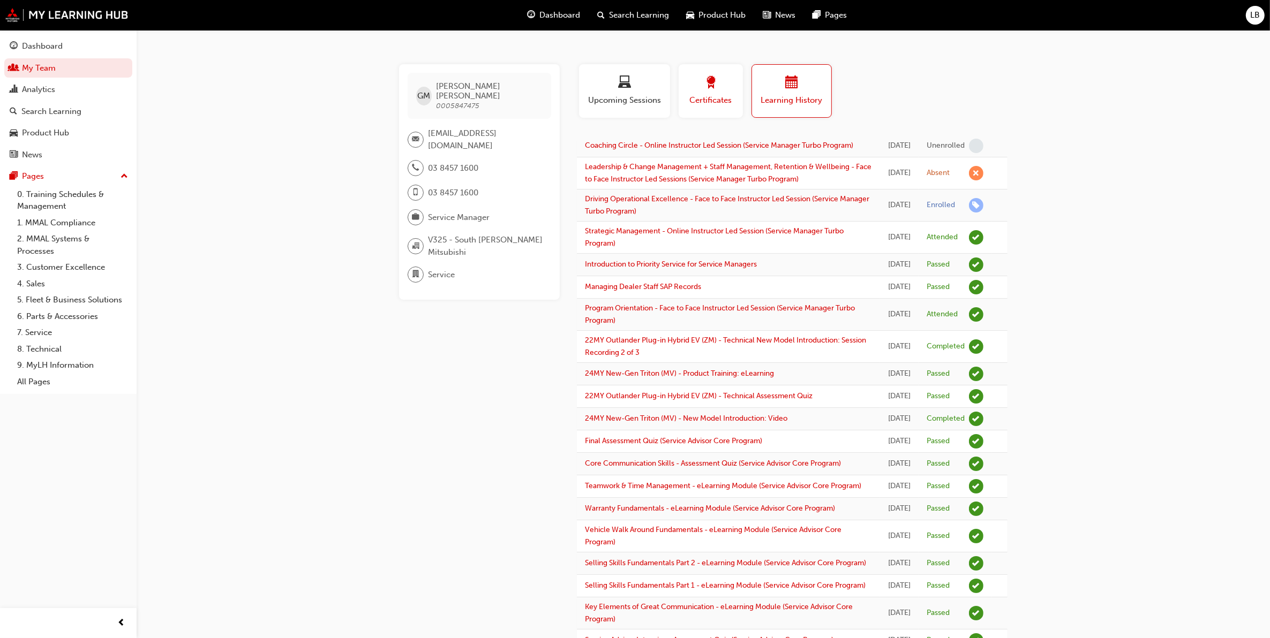
click at [724, 84] on div "button" at bounding box center [711, 84] width 48 height 17
